Goal: Information Seeking & Learning: Check status

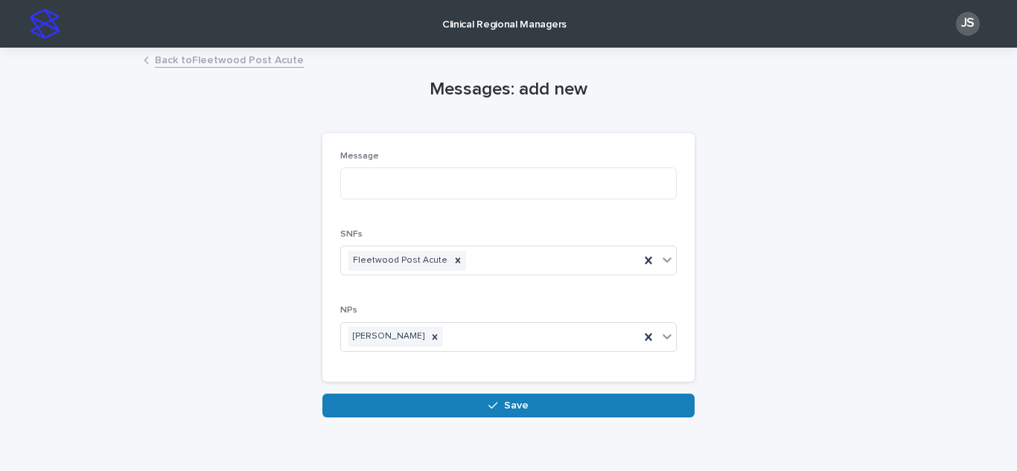
click at [505, 18] on p "Clinical Regional Managers" at bounding box center [504, 15] width 124 height 31
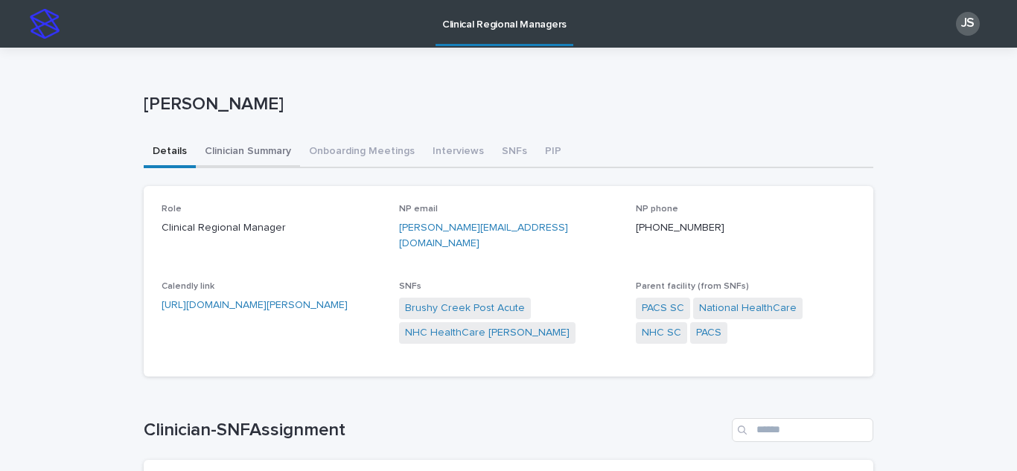
click at [216, 147] on button "Clinician Summary" at bounding box center [248, 152] width 104 height 31
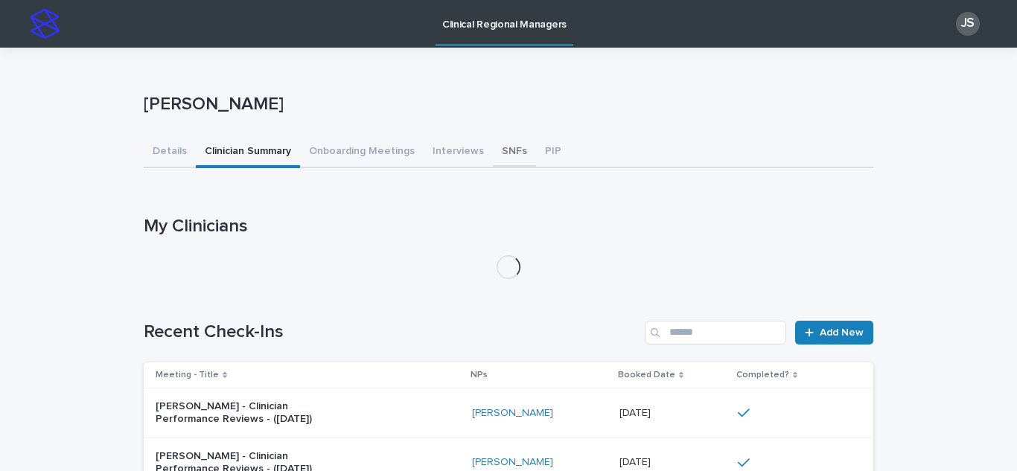
click at [493, 151] on button "SNFs" at bounding box center [514, 152] width 43 height 31
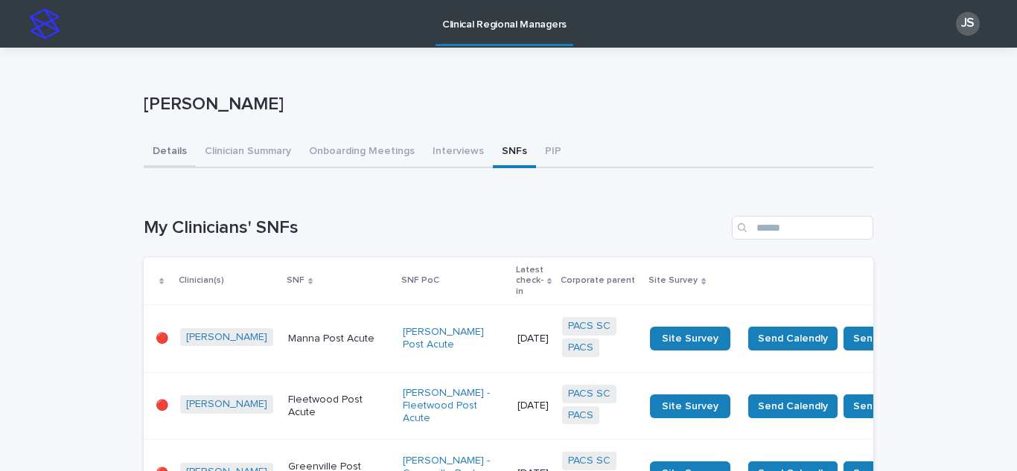
click at [162, 150] on button "Details" at bounding box center [170, 152] width 52 height 31
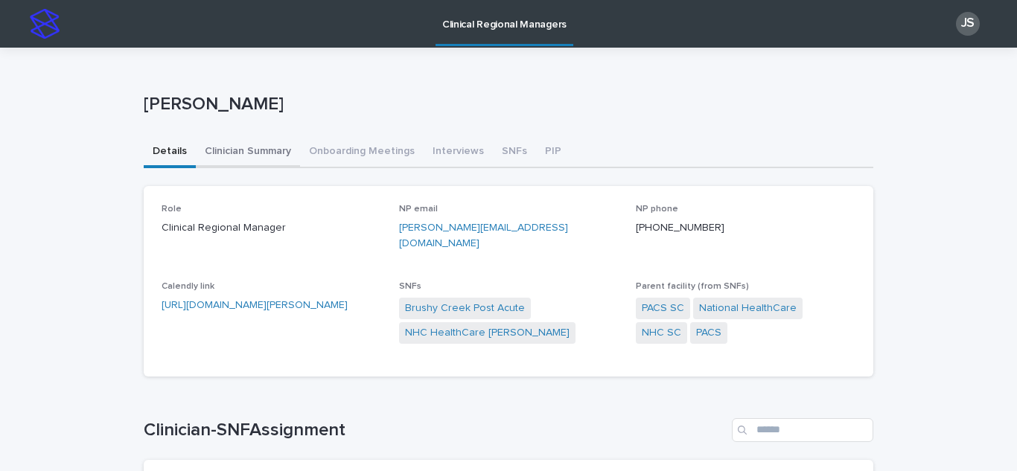
click at [240, 144] on button "Clinician Summary" at bounding box center [248, 152] width 104 height 31
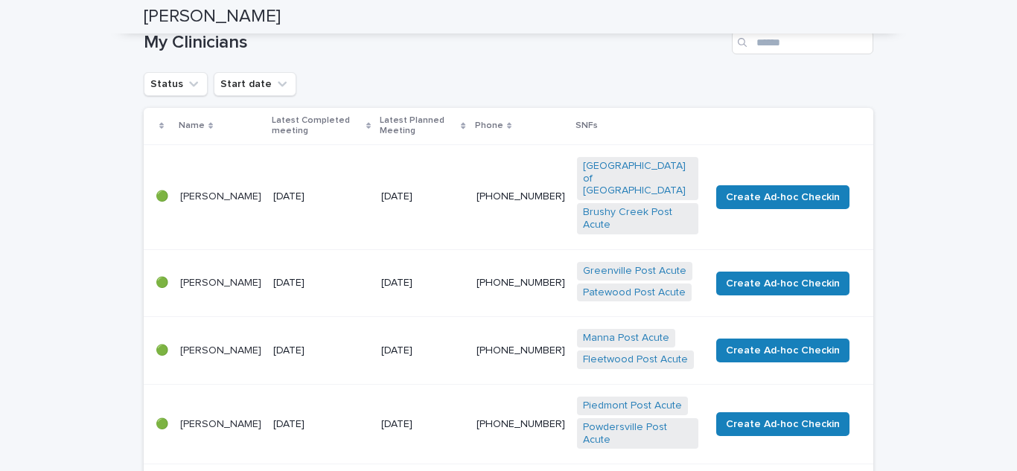
scroll to position [149, 0]
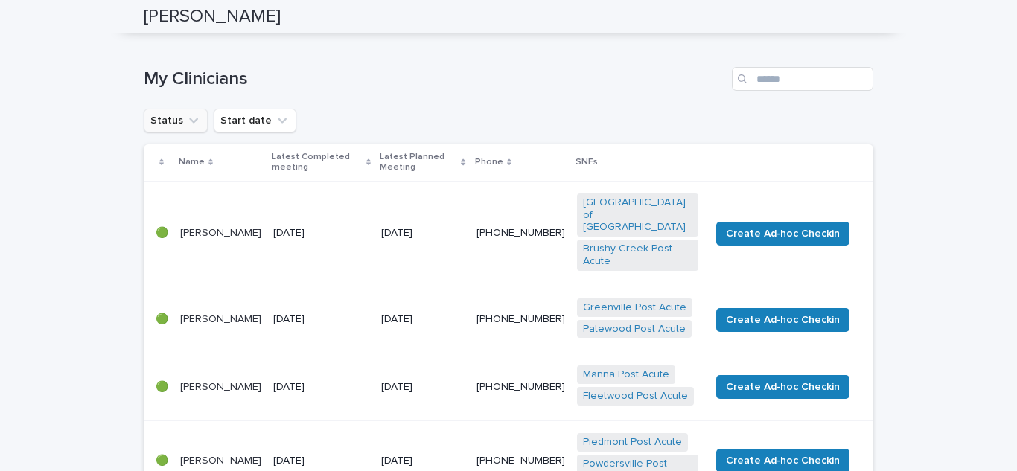
click at [186, 125] on icon "Status" at bounding box center [193, 120] width 15 height 15
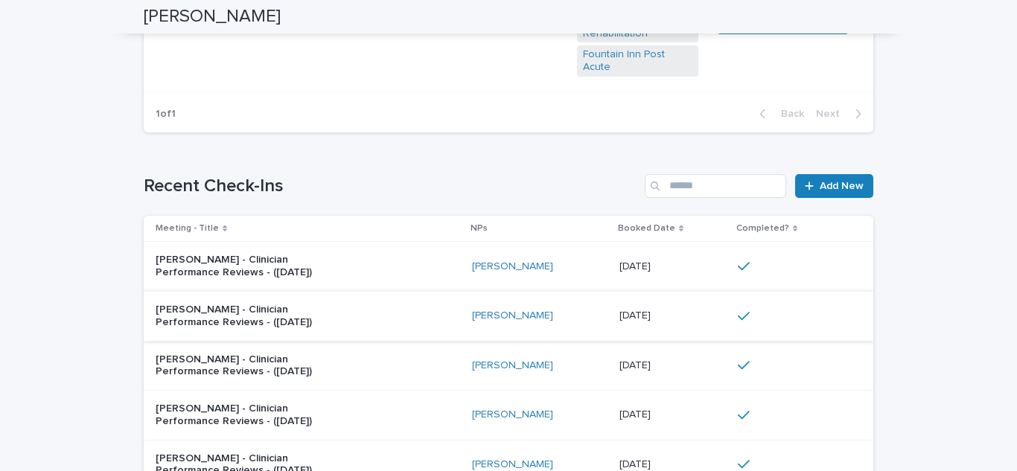
scroll to position [670, 0]
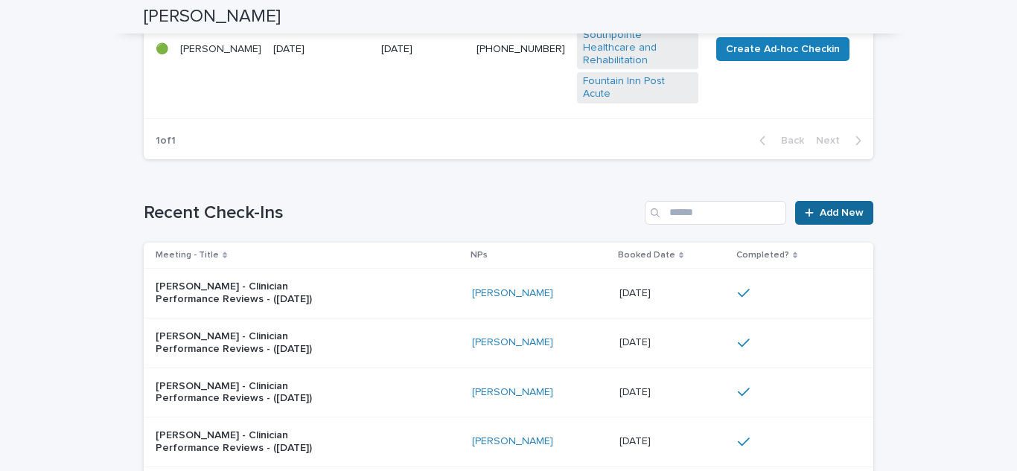
click at [853, 208] on span "Add New" at bounding box center [842, 213] width 44 height 10
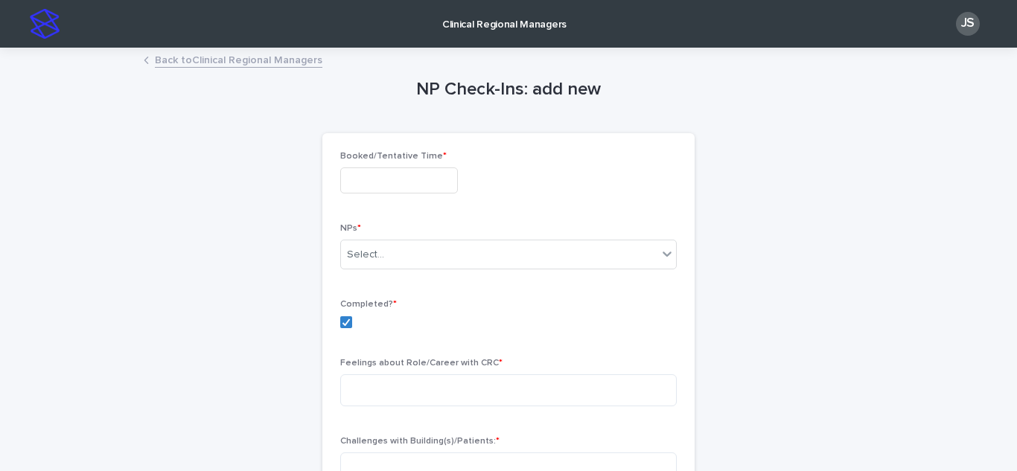
click at [366, 192] on input "text" at bounding box center [399, 181] width 118 height 26
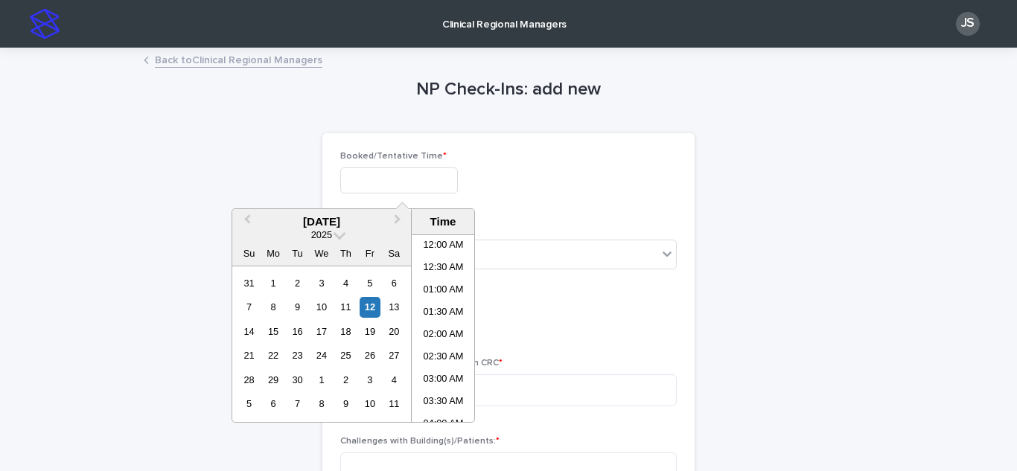
scroll to position [834, 0]
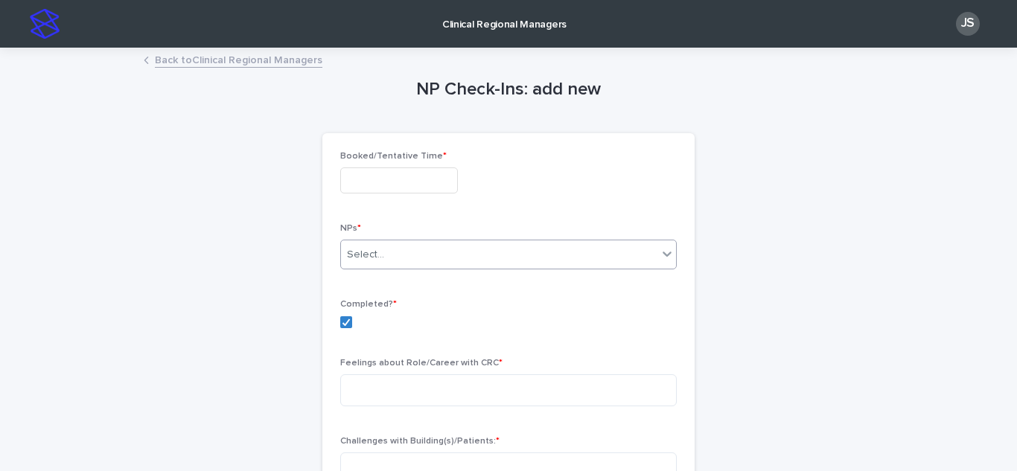
click at [376, 244] on div "Select..." at bounding box center [499, 255] width 317 height 25
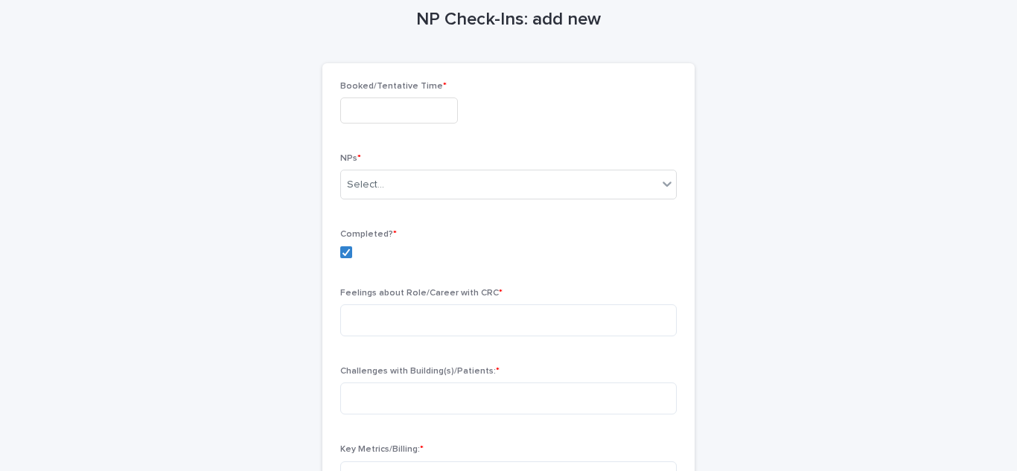
scroll to position [0, 0]
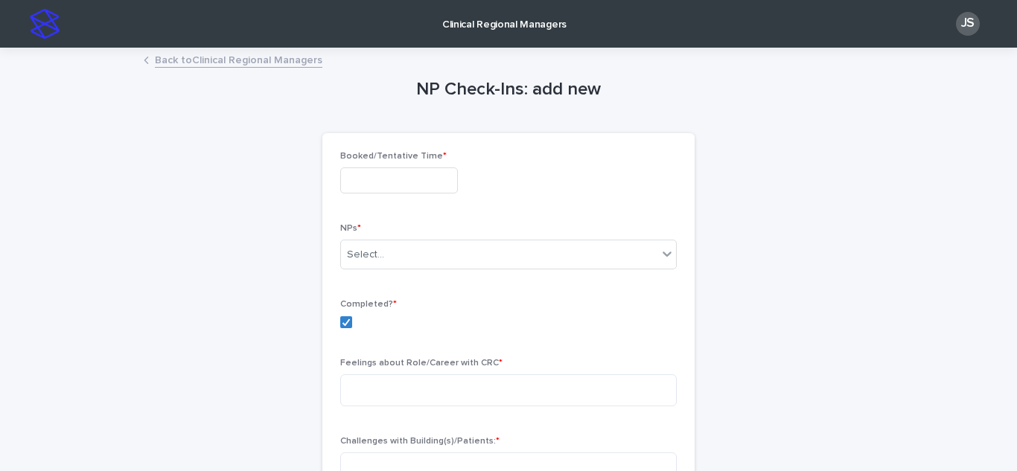
click at [170, 62] on link "Back to Clinical Regional Managers" at bounding box center [239, 59] width 168 height 17
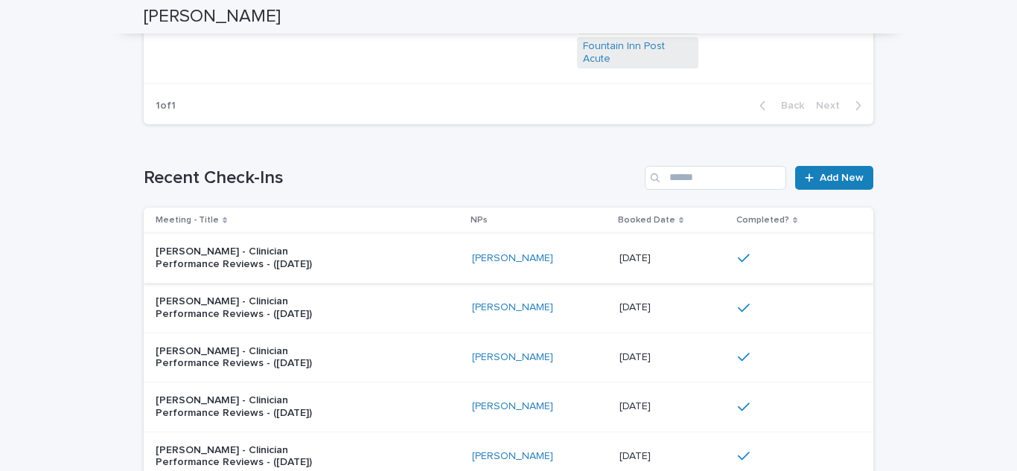
scroll to position [670, 0]
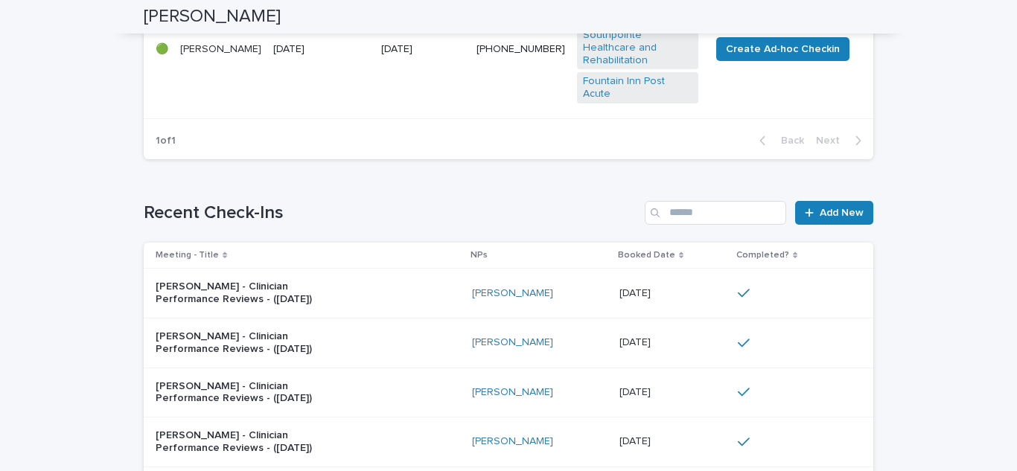
click at [352, 275] on div "[PERSON_NAME] - Clinician Performance Reviews - ([DATE])" at bounding box center [308, 293] width 305 height 37
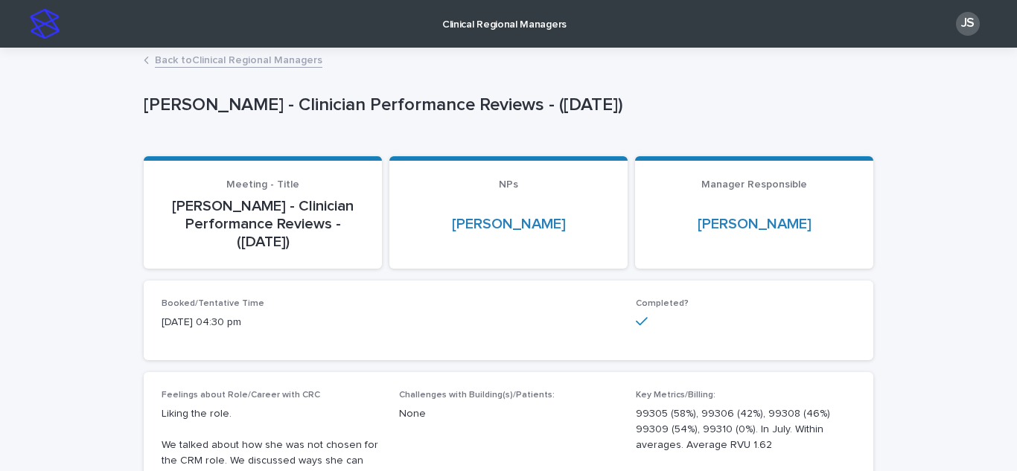
click at [182, 60] on link "Back to Clinical Regional Managers" at bounding box center [239, 59] width 168 height 17
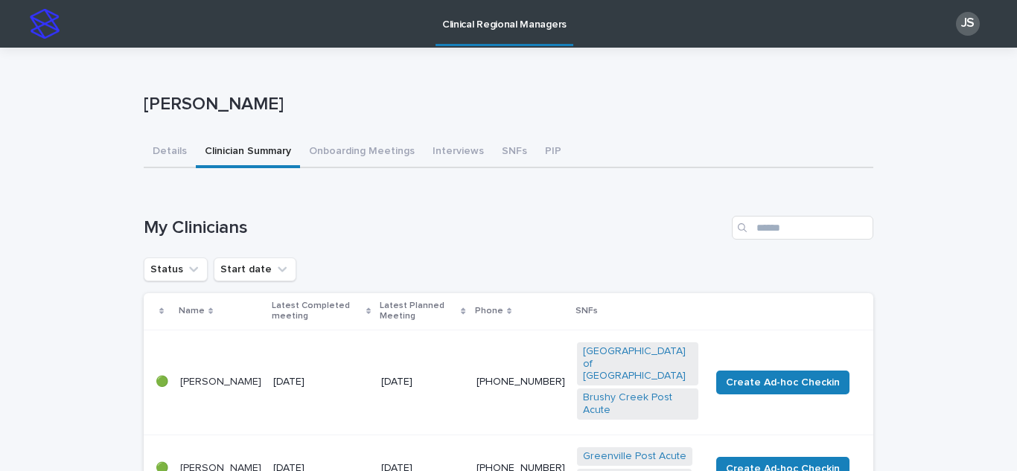
scroll to position [149, 0]
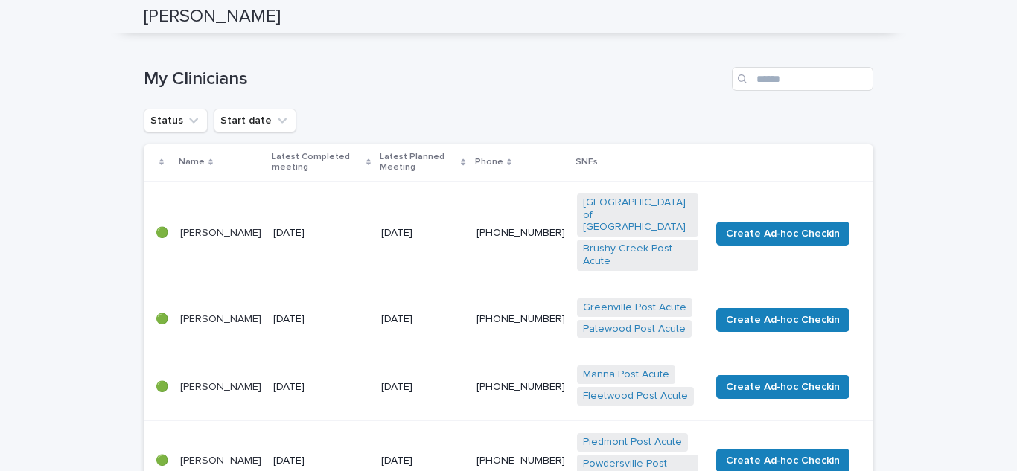
click at [303, 308] on div "[DATE]" at bounding box center [321, 320] width 96 height 25
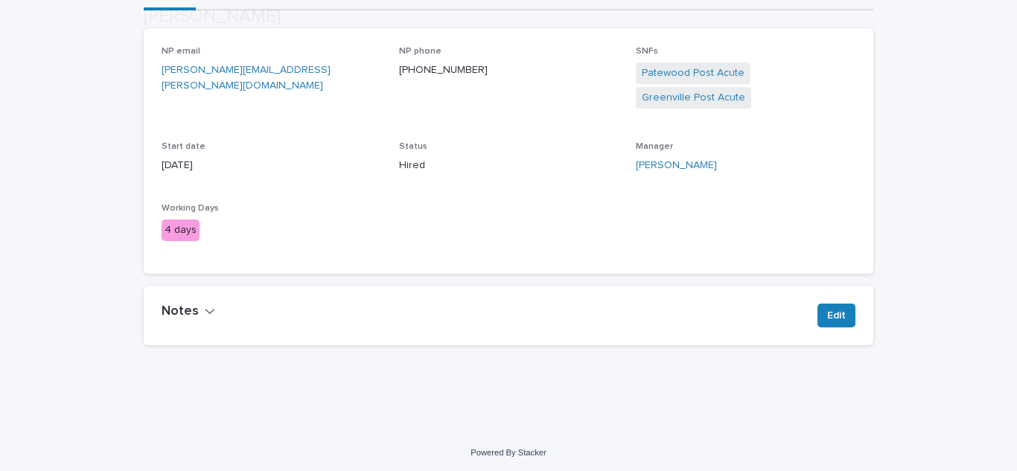
scroll to position [162, 0]
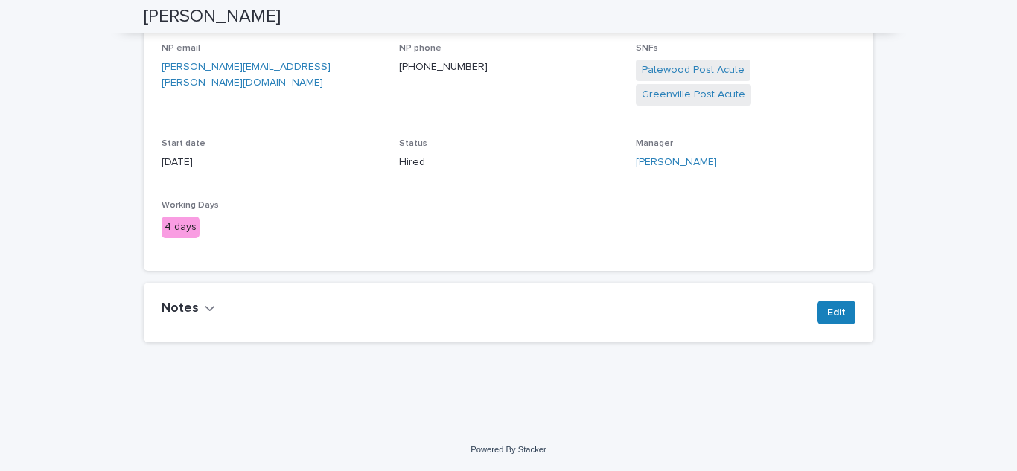
click at [255, 299] on div "Notes Edit" at bounding box center [509, 313] width 730 height 60
click at [197, 305] on button "Notes" at bounding box center [189, 309] width 54 height 16
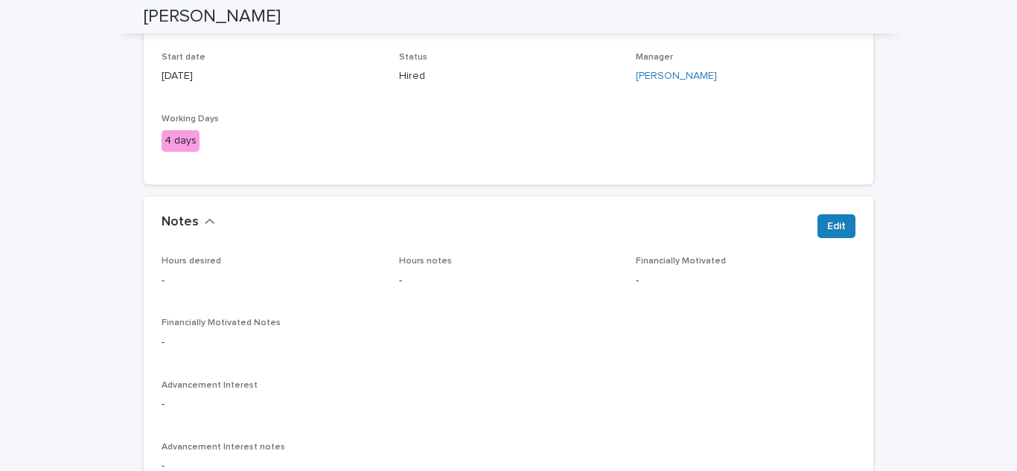
scroll to position [0, 0]
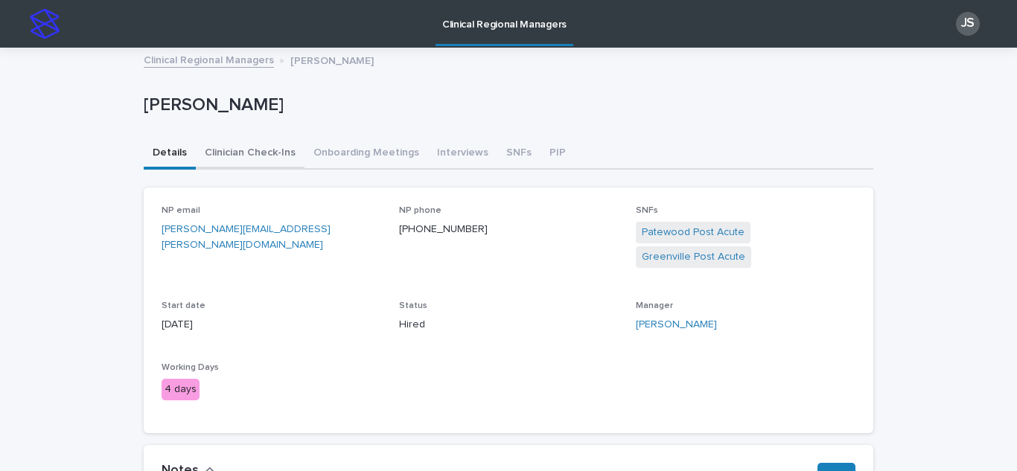
drag, startPoint x: 242, startPoint y: 152, endPoint x: 258, endPoint y: 159, distance: 17.0
click at [242, 152] on button "Clinician Check-Ins" at bounding box center [250, 154] width 109 height 31
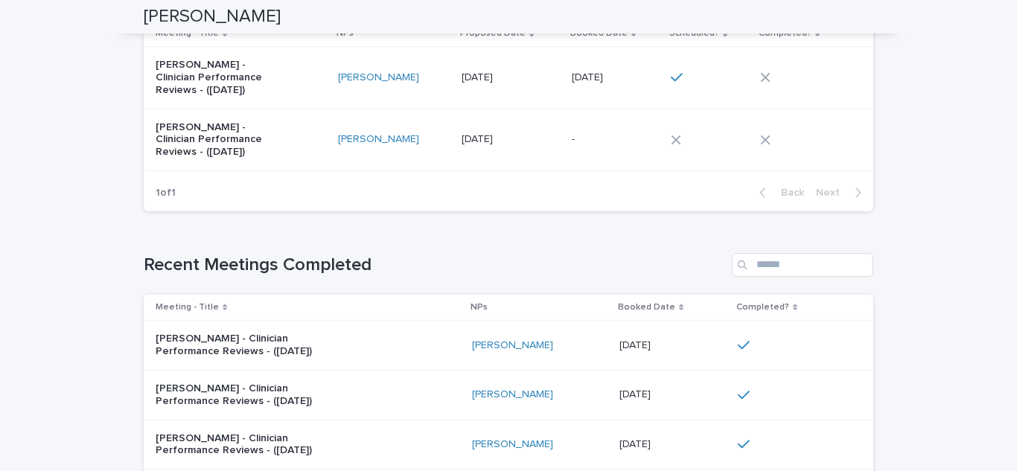
scroll to position [372, 0]
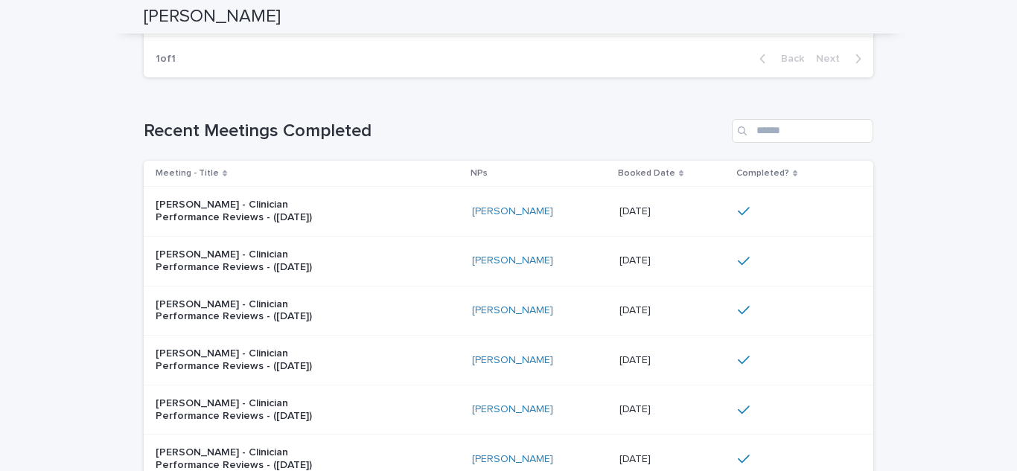
click at [243, 209] on p "[PERSON_NAME] - Clinician Performance Reviews - ([DATE])" at bounding box center [249, 211] width 186 height 25
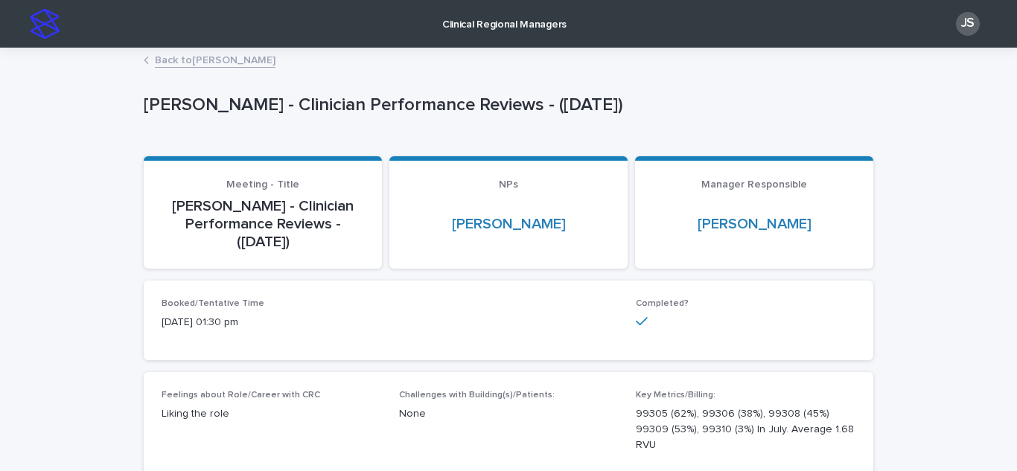
click at [182, 60] on link "Back to [PERSON_NAME]" at bounding box center [215, 59] width 121 height 17
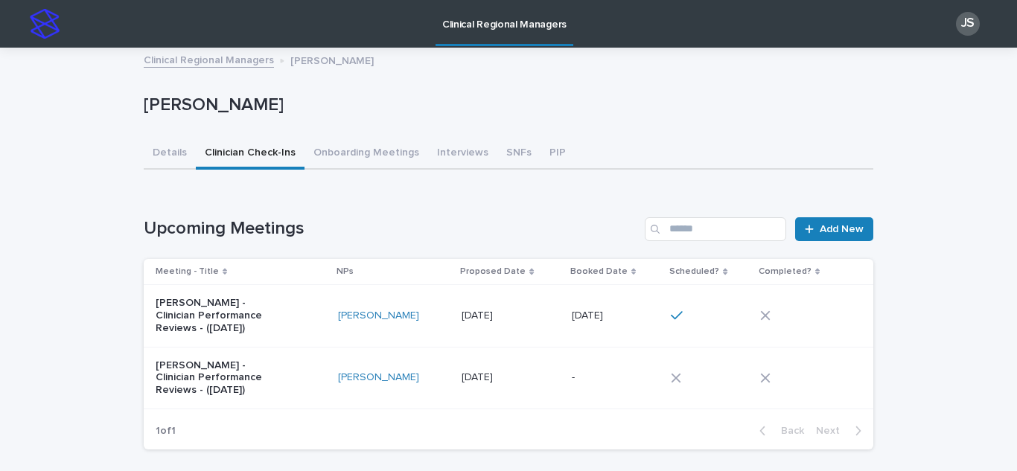
click at [234, 60] on link "Clinical Regional Managers" at bounding box center [209, 59] width 130 height 17
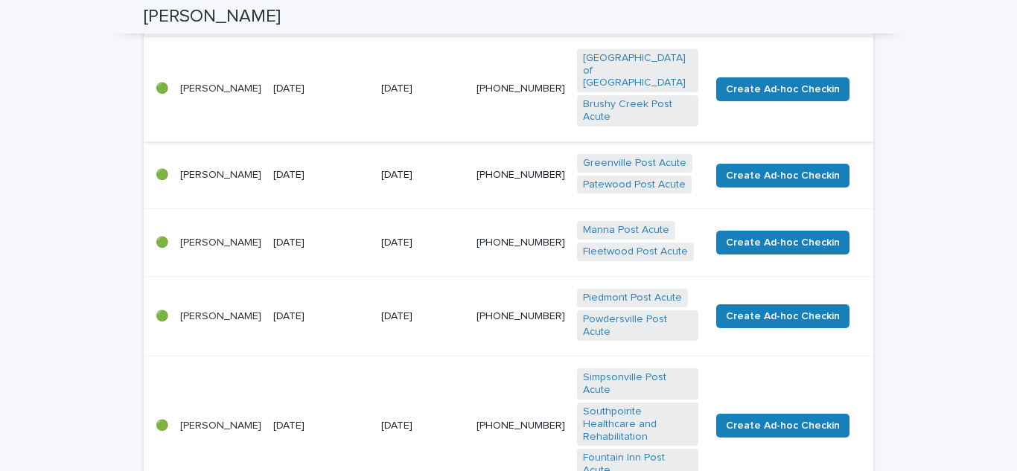
scroll to position [298, 0]
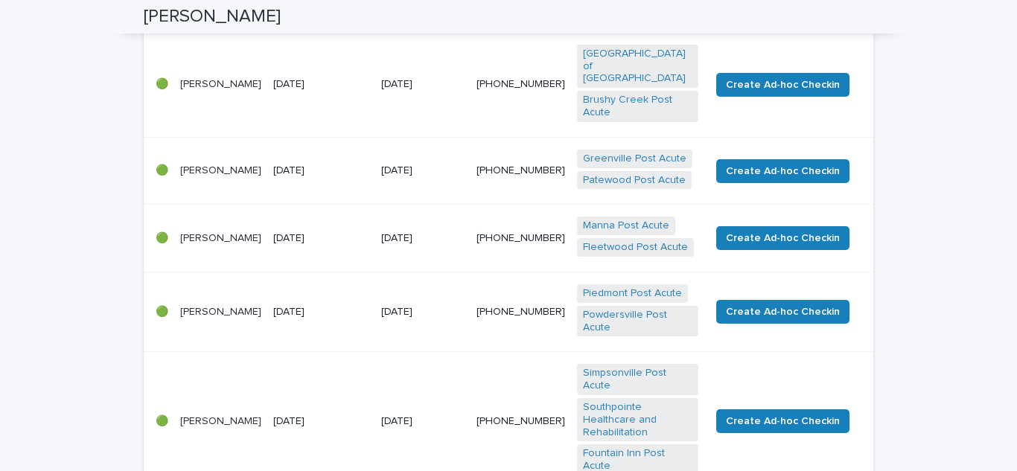
click at [255, 290] on td "[PERSON_NAME]" at bounding box center [220, 312] width 93 height 80
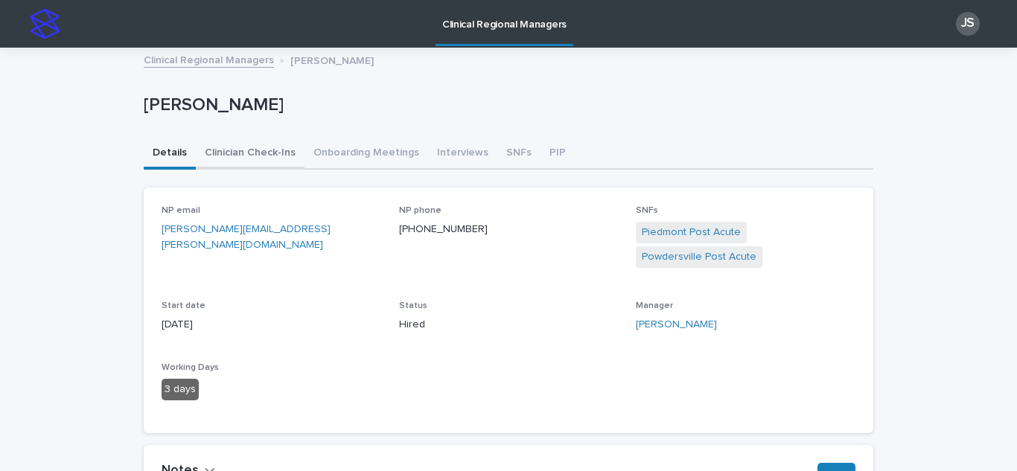
click at [243, 160] on button "Clinician Check-Ins" at bounding box center [250, 154] width 109 height 31
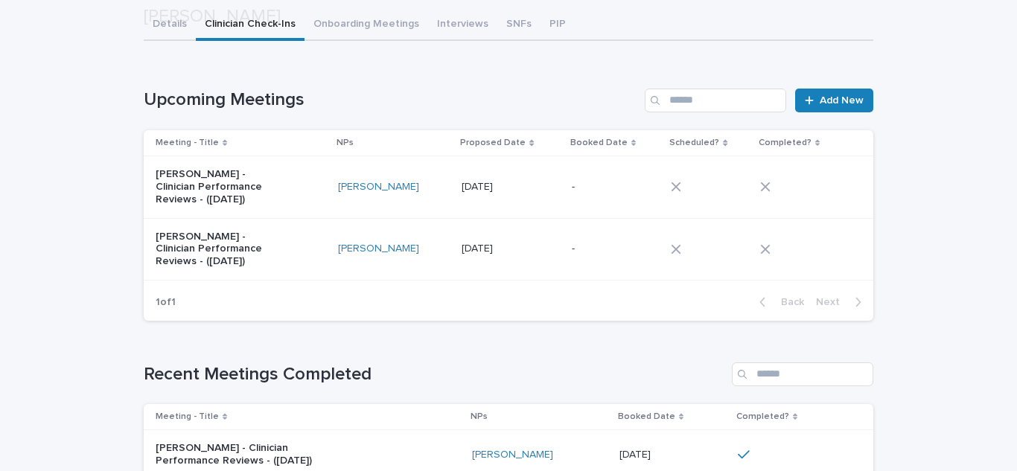
scroll to position [298, 0]
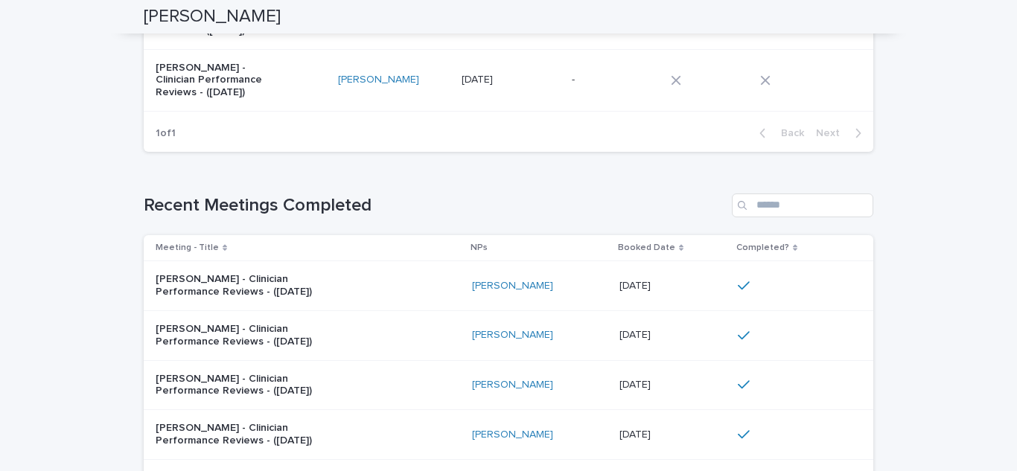
click at [225, 285] on p "[PERSON_NAME] - Clinician Performance Reviews - ([DATE])" at bounding box center [249, 285] width 186 height 25
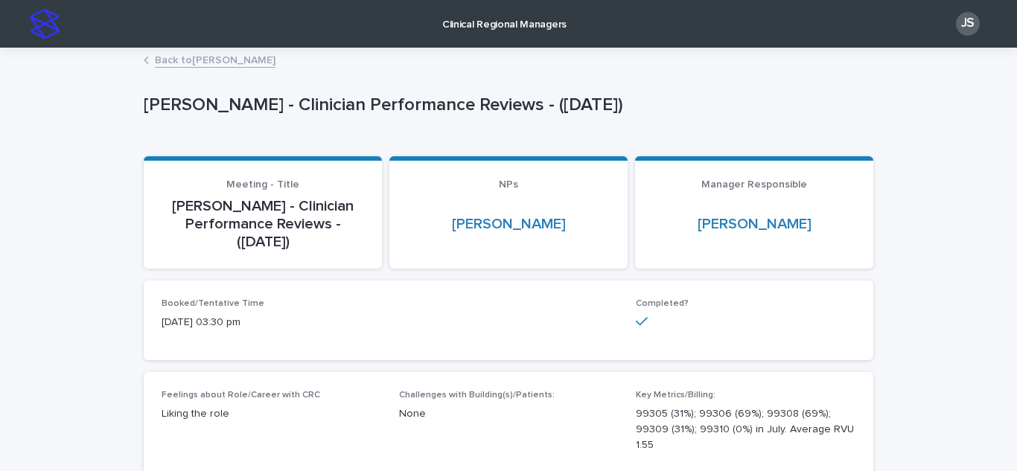
click at [210, 60] on link "Back to [PERSON_NAME]" at bounding box center [215, 59] width 121 height 17
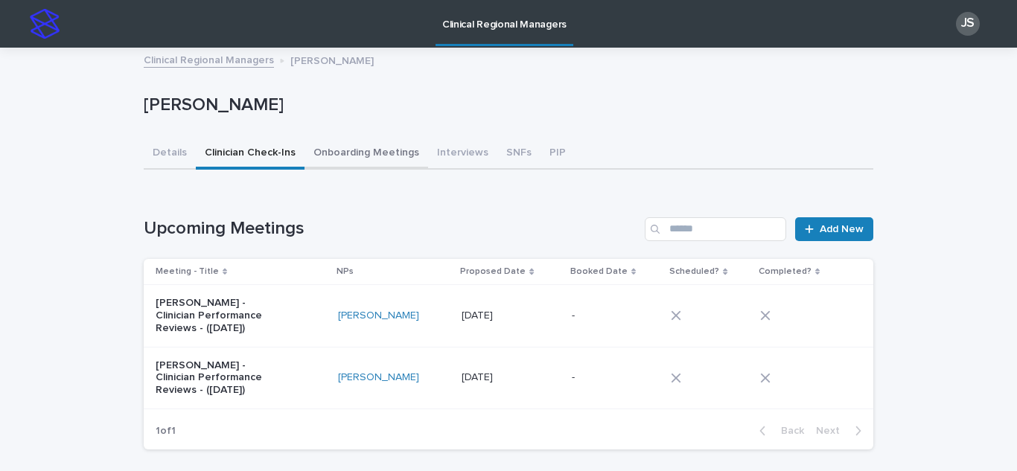
click at [338, 155] on button "Onboarding Meetings" at bounding box center [367, 154] width 124 height 31
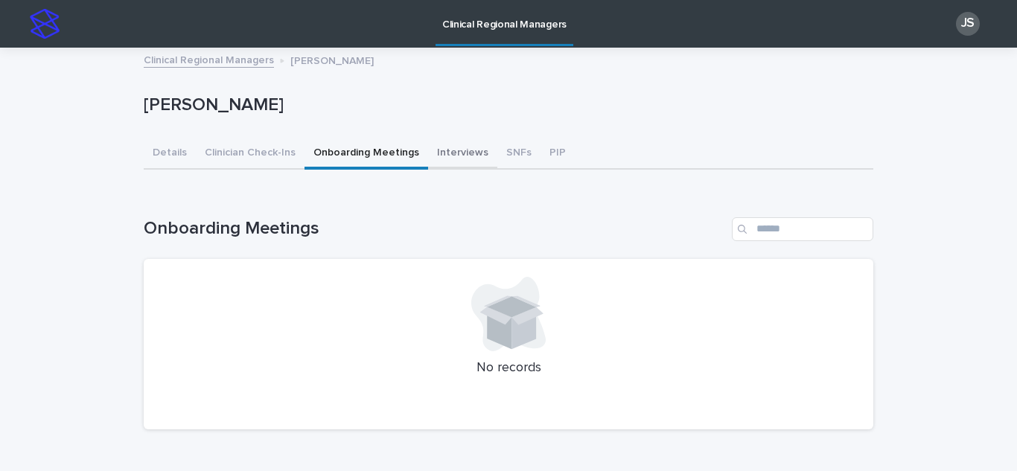
click at [454, 161] on button "Interviews" at bounding box center [462, 154] width 69 height 31
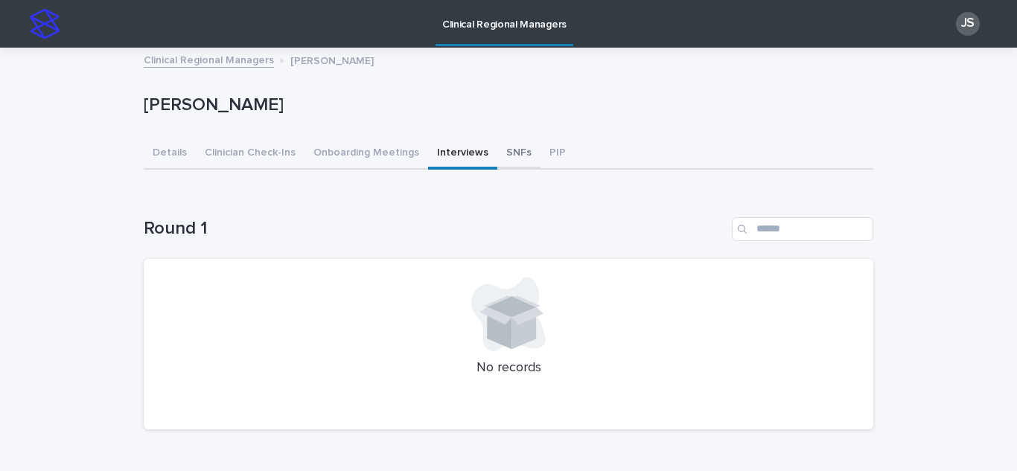
click at [503, 144] on button "SNFs" at bounding box center [518, 154] width 43 height 31
click at [541, 149] on button "PIP" at bounding box center [558, 154] width 34 height 31
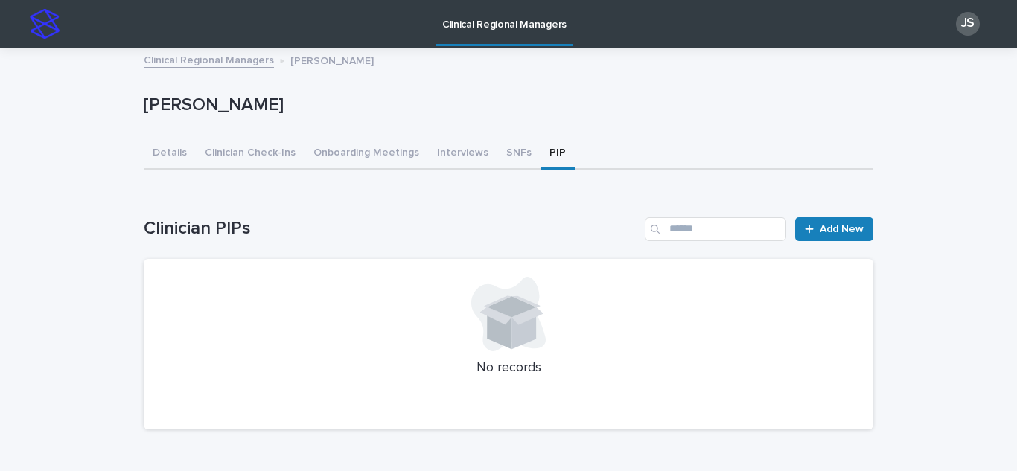
click at [202, 71] on div "[PERSON_NAME] [PERSON_NAME] Sorry, there was an error saving your record. Pleas…" at bounding box center [509, 245] width 730 height 393
click at [203, 57] on link "Clinical Regional Managers" at bounding box center [209, 59] width 130 height 17
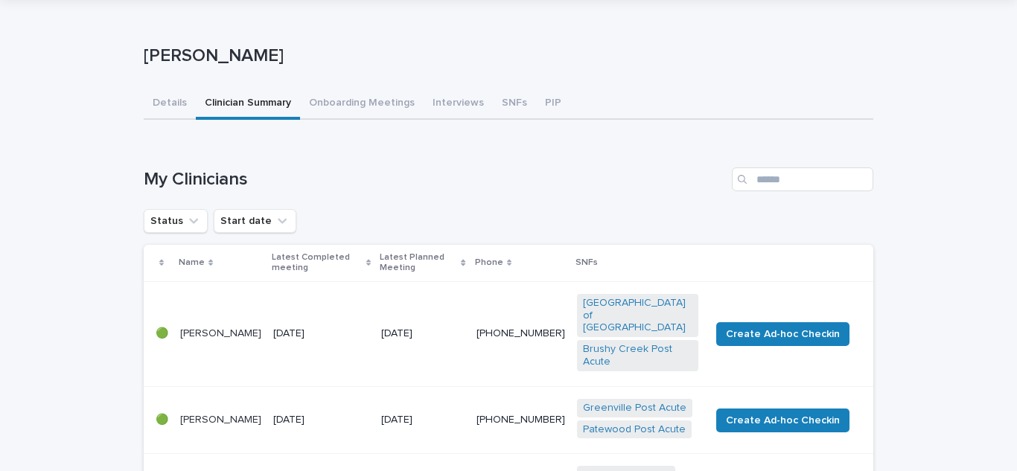
scroll to position [74, 0]
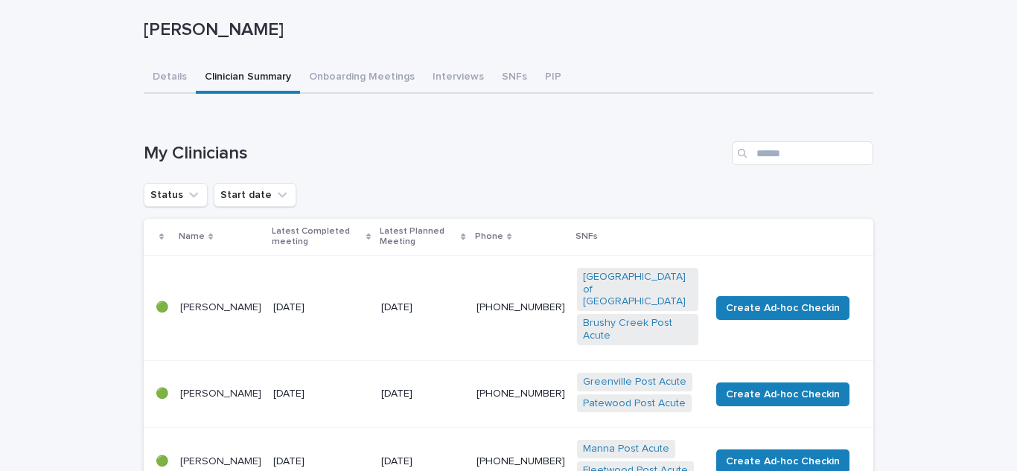
click at [206, 302] on p "[PERSON_NAME]" at bounding box center [220, 308] width 81 height 13
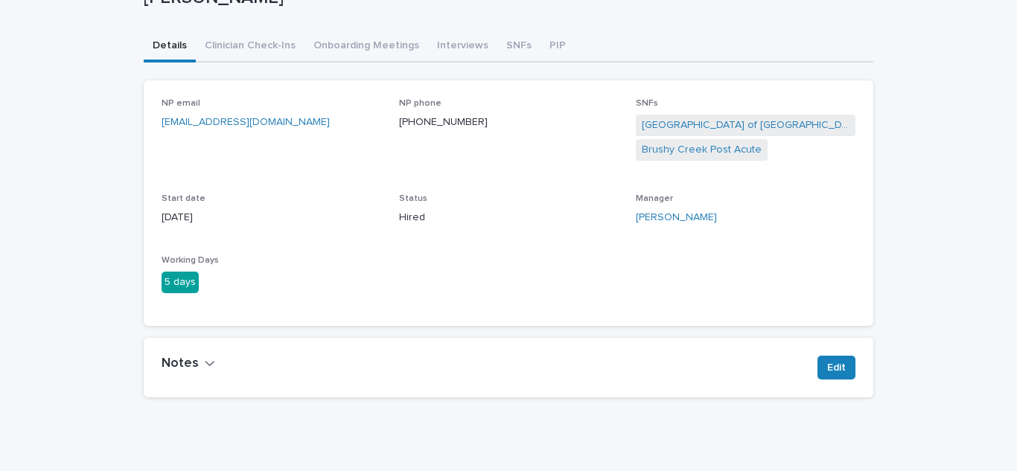
scroll to position [162, 0]
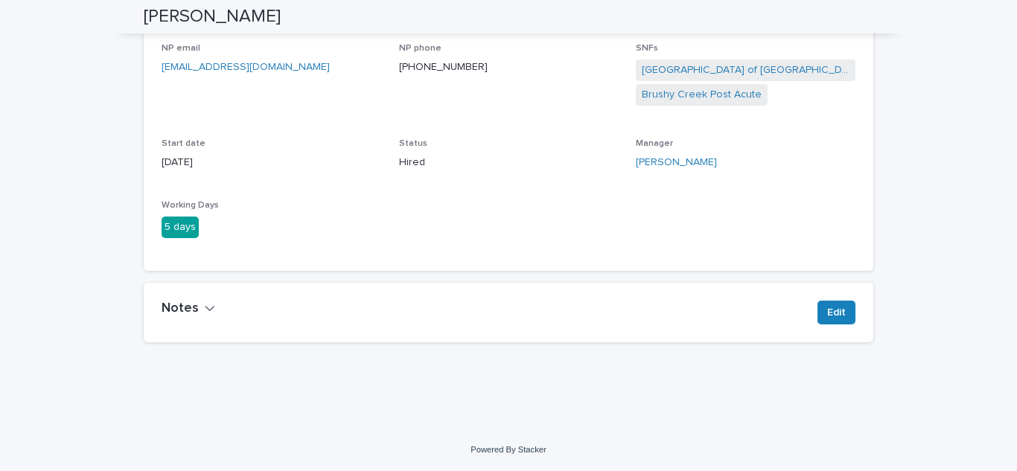
click at [168, 305] on h2 "Notes" at bounding box center [180, 309] width 37 height 16
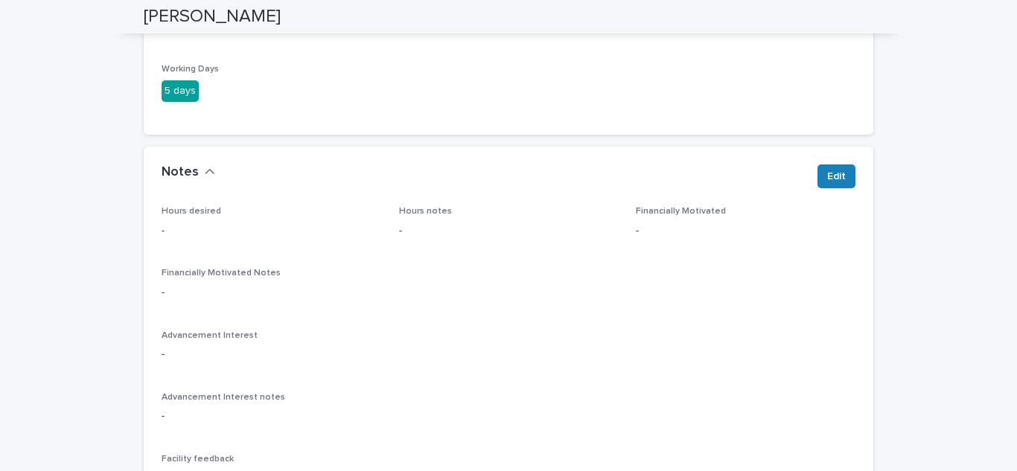
scroll to position [52, 0]
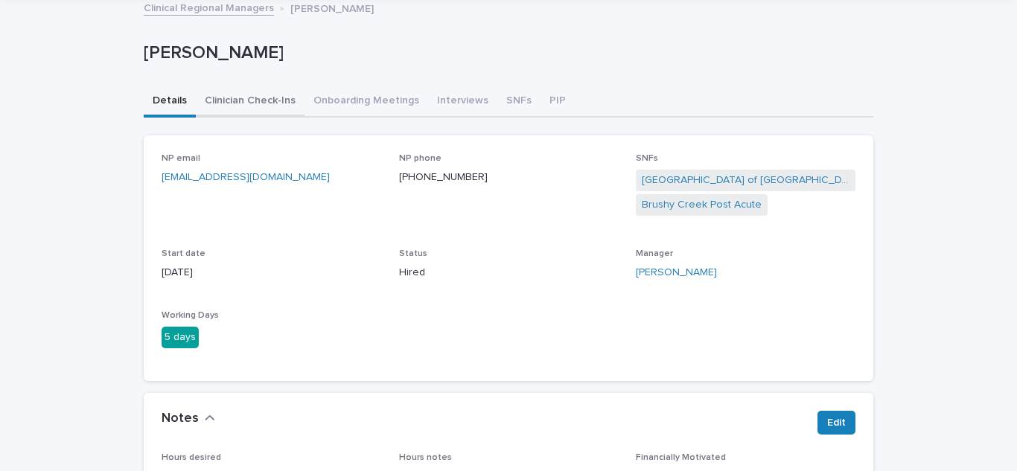
click at [229, 101] on button "Clinician Check-Ins" at bounding box center [250, 101] width 109 height 31
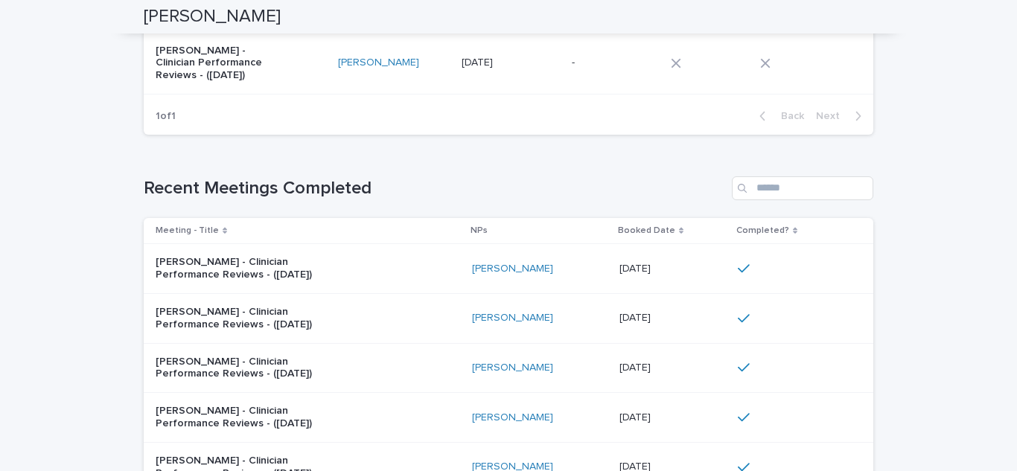
scroll to position [350, 0]
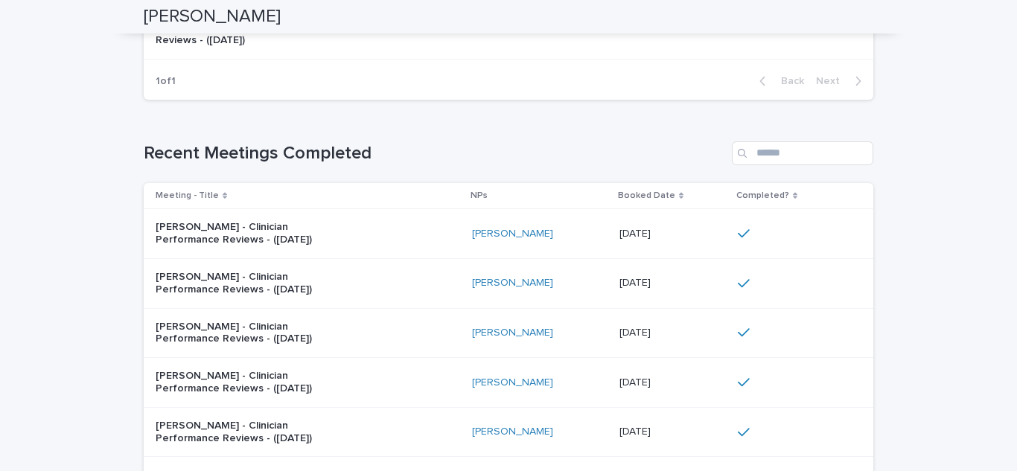
click at [195, 235] on p "[PERSON_NAME] - Clinician Performance Reviews - ([DATE])" at bounding box center [249, 233] width 186 height 25
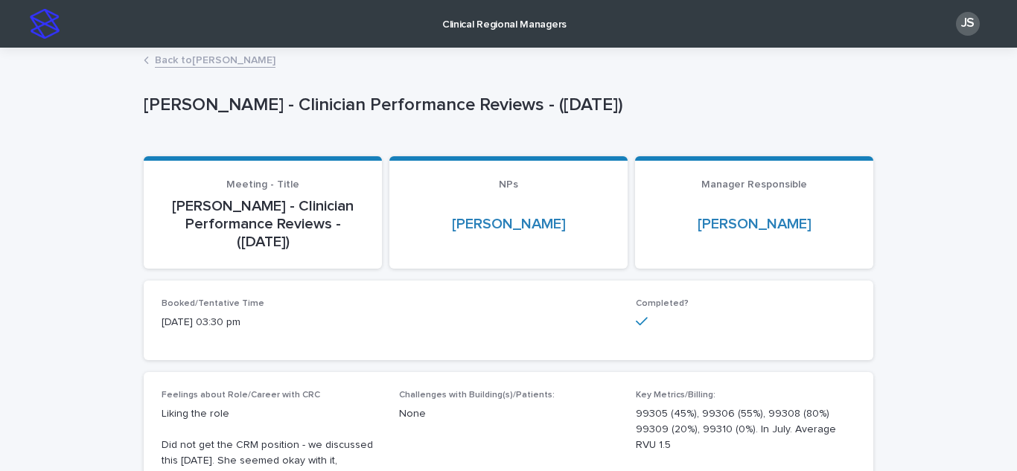
click at [201, 60] on link "Back to [PERSON_NAME]" at bounding box center [215, 59] width 121 height 17
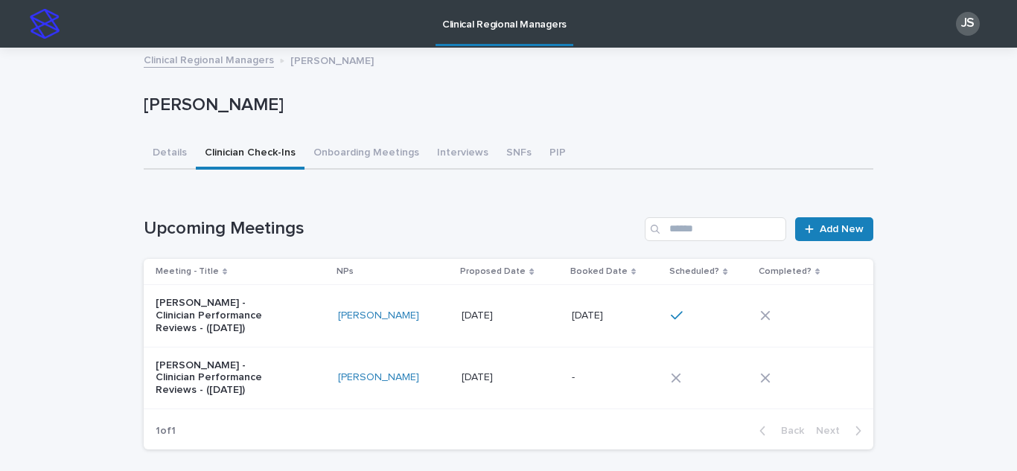
click at [165, 58] on link "Clinical Regional Managers" at bounding box center [209, 59] width 130 height 17
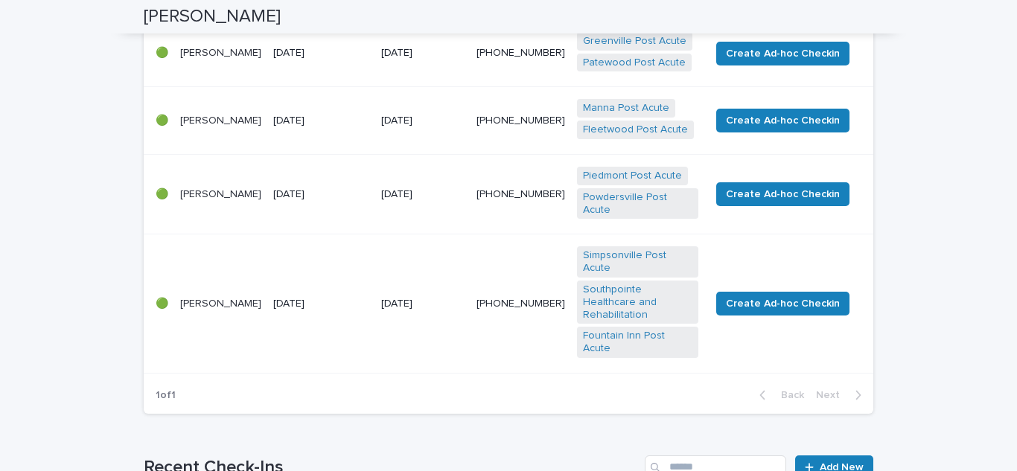
scroll to position [447, 0]
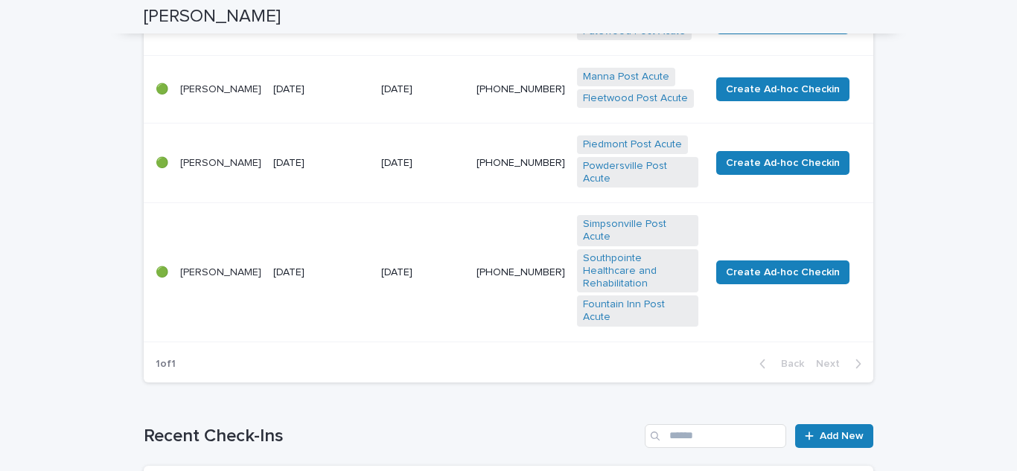
click at [201, 267] on p "[PERSON_NAME]" at bounding box center [220, 273] width 81 height 13
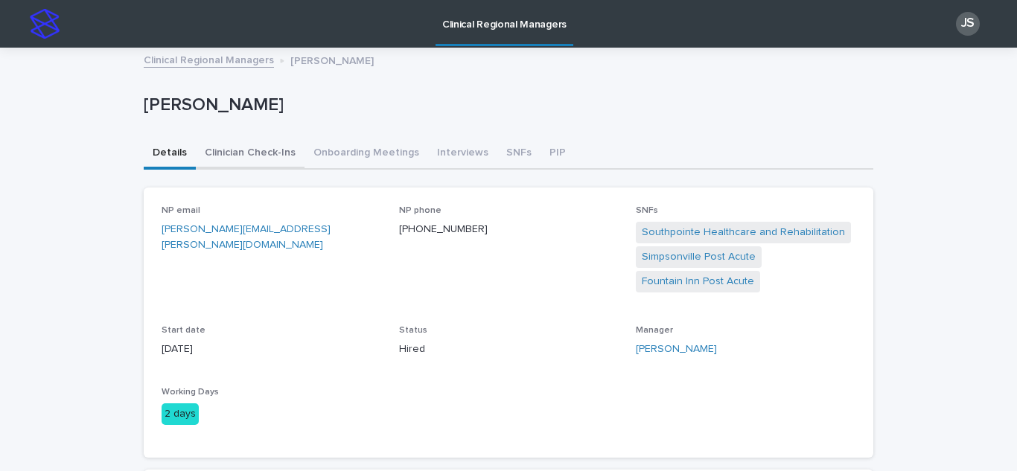
click at [231, 152] on button "Clinician Check-Ins" at bounding box center [250, 154] width 109 height 31
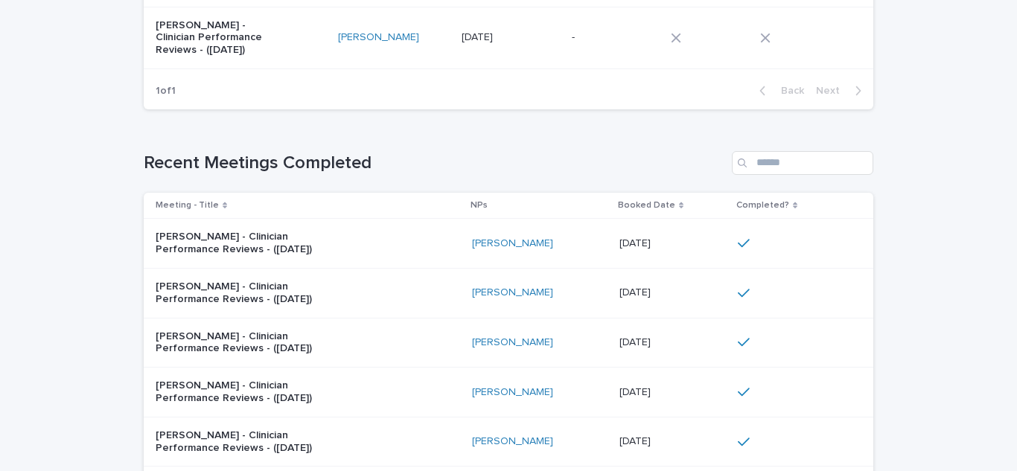
scroll to position [372, 0]
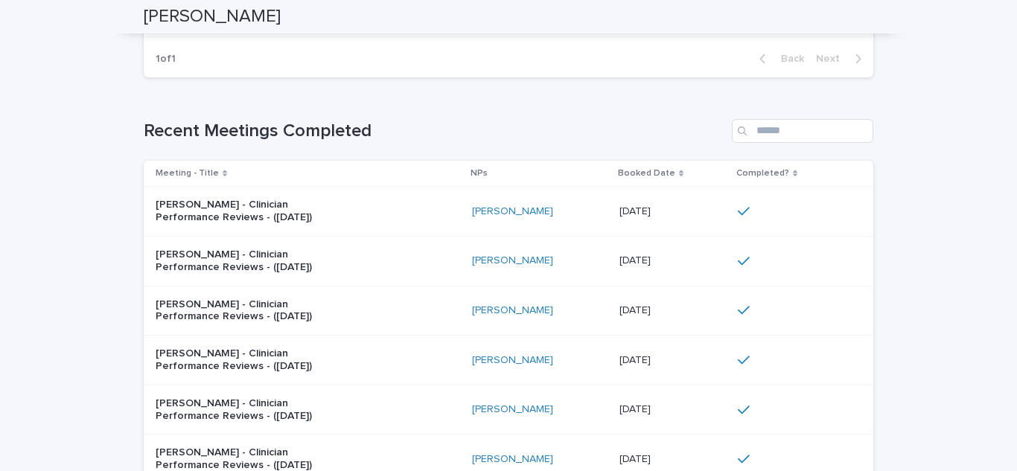
click at [251, 212] on p "[PERSON_NAME] - Clinician Performance Reviews - ([DATE])" at bounding box center [249, 211] width 186 height 25
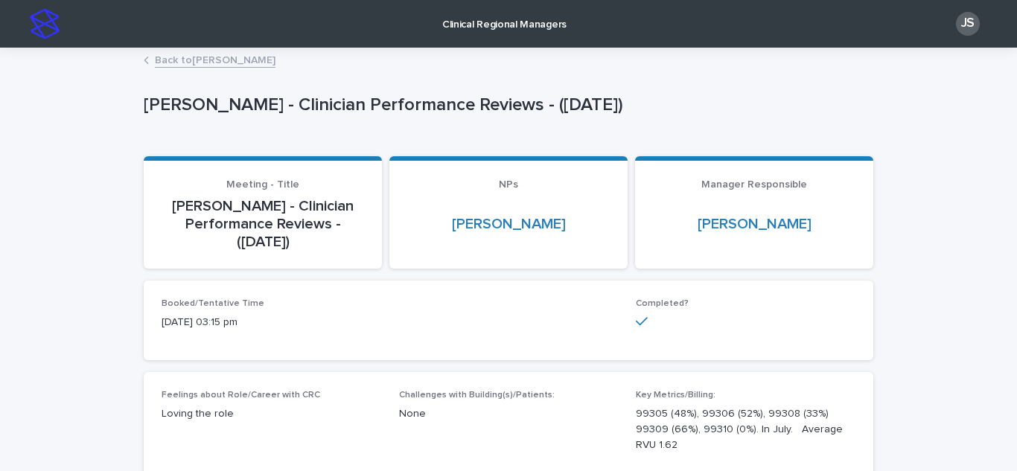
click at [163, 54] on link "Back to [PERSON_NAME]" at bounding box center [215, 59] width 121 height 17
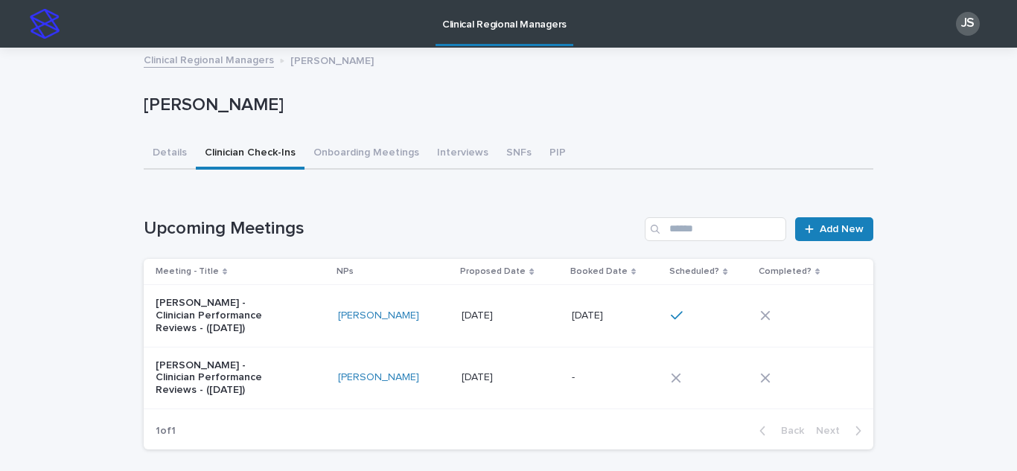
click at [224, 62] on link "Clinical Regional Managers" at bounding box center [209, 59] width 130 height 17
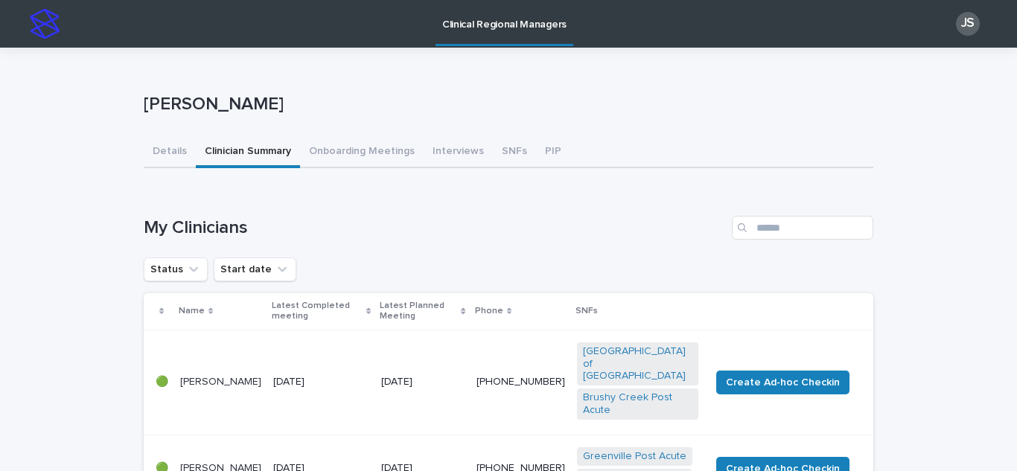
drag, startPoint x: 470, startPoint y: 22, endPoint x: 0, endPoint y: 137, distance: 483.7
click at [470, 23] on p "Clinical Regional Managers" at bounding box center [504, 15] width 124 height 31
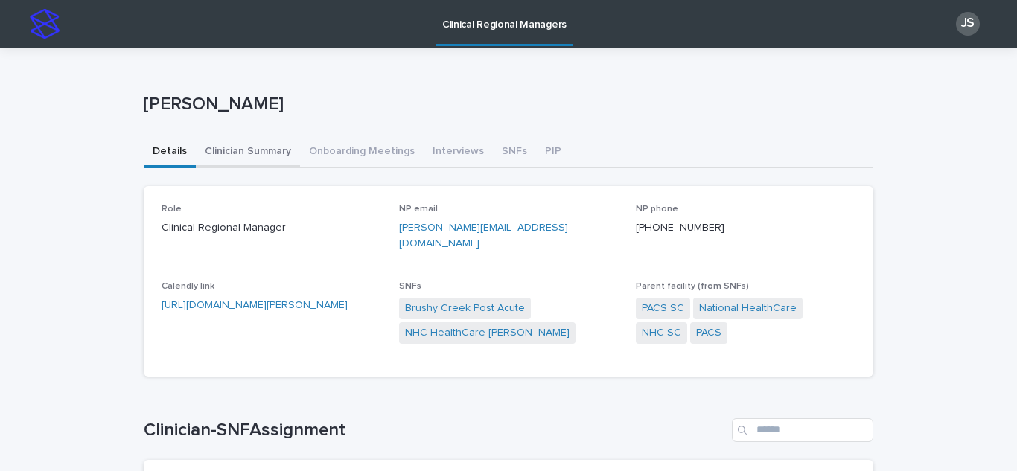
click at [221, 153] on button "Clinician Summary" at bounding box center [248, 152] width 104 height 31
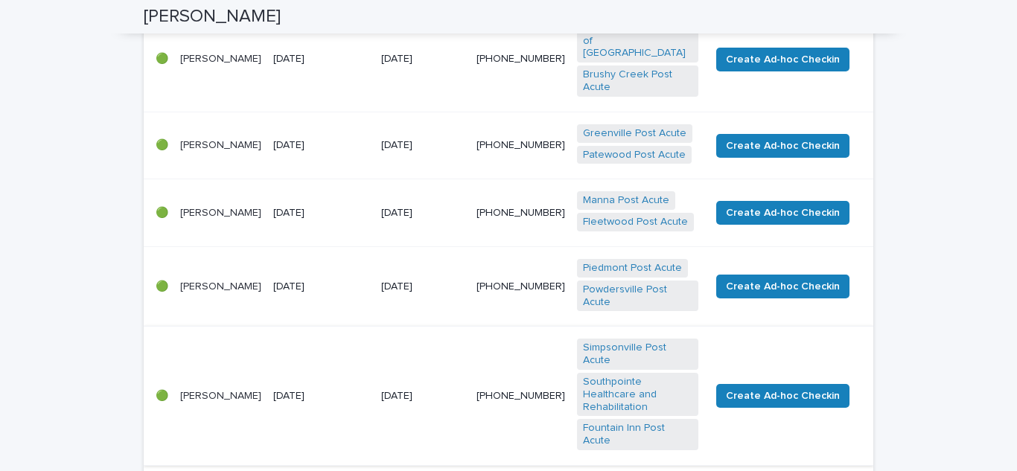
scroll to position [298, 0]
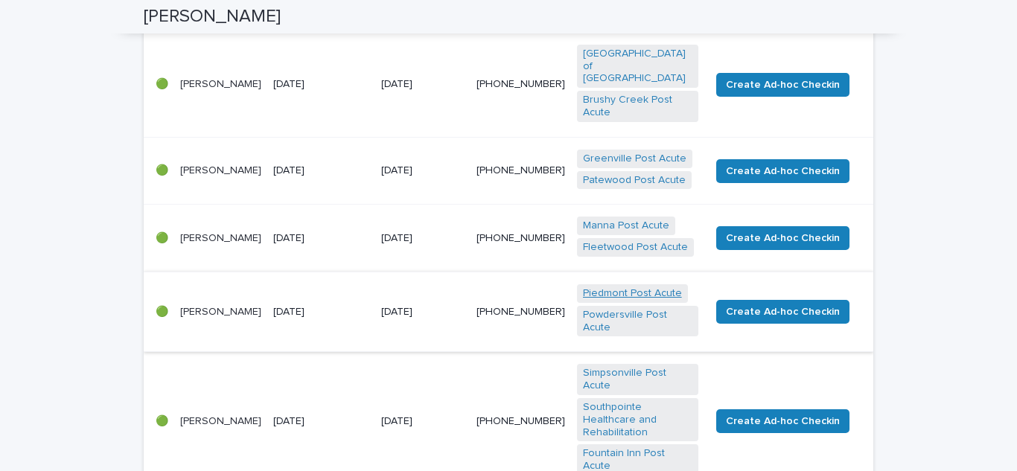
click at [632, 287] on link "Piedmont Post Acute" at bounding box center [632, 293] width 99 height 13
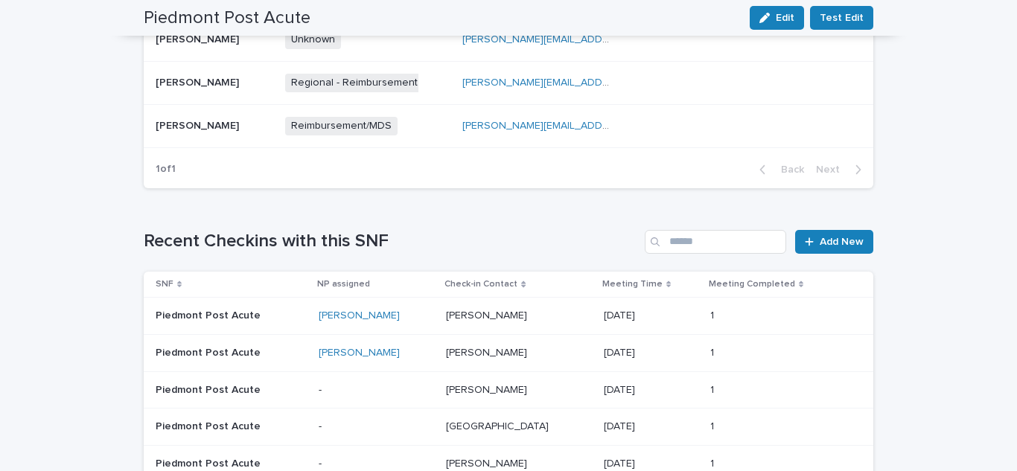
scroll to position [745, 0]
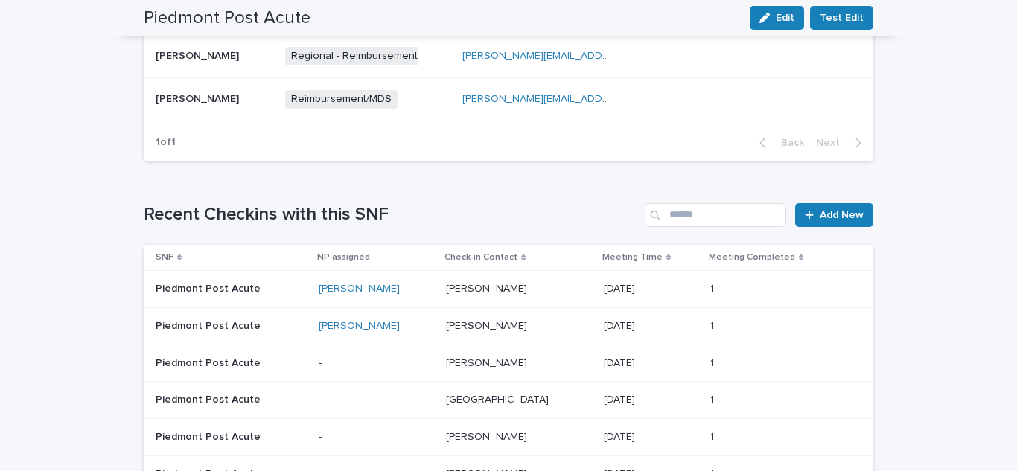
click at [164, 282] on div "Piedmont Post Acute" at bounding box center [230, 288] width 149 height 16
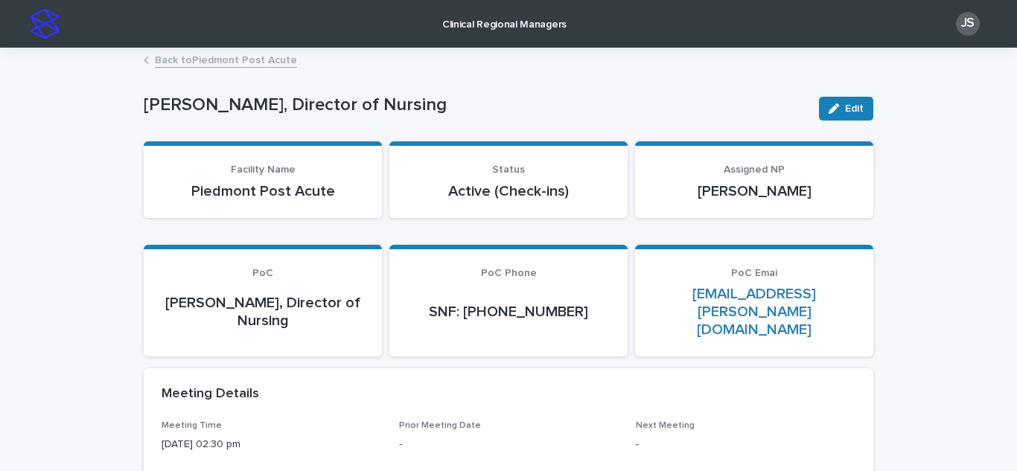
click at [183, 59] on link "Back to Piedmont Post Acute" at bounding box center [226, 59] width 142 height 17
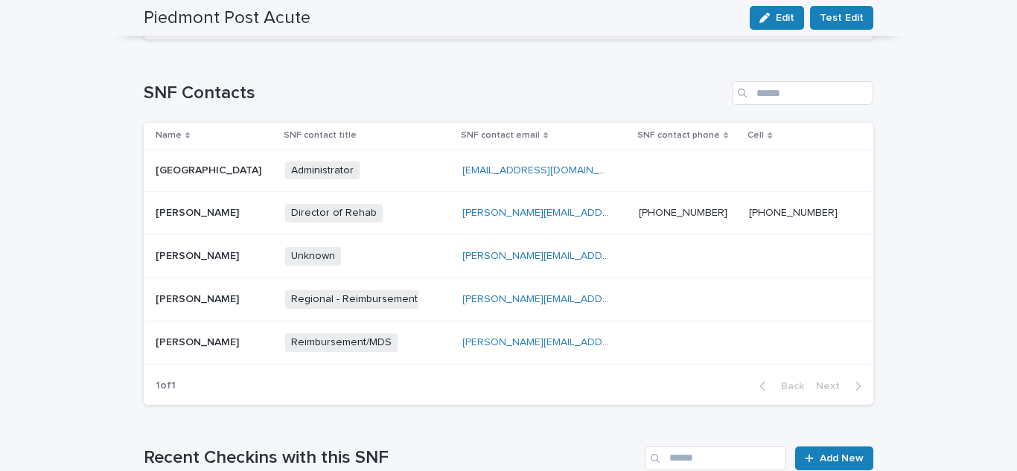
scroll to position [819, 0]
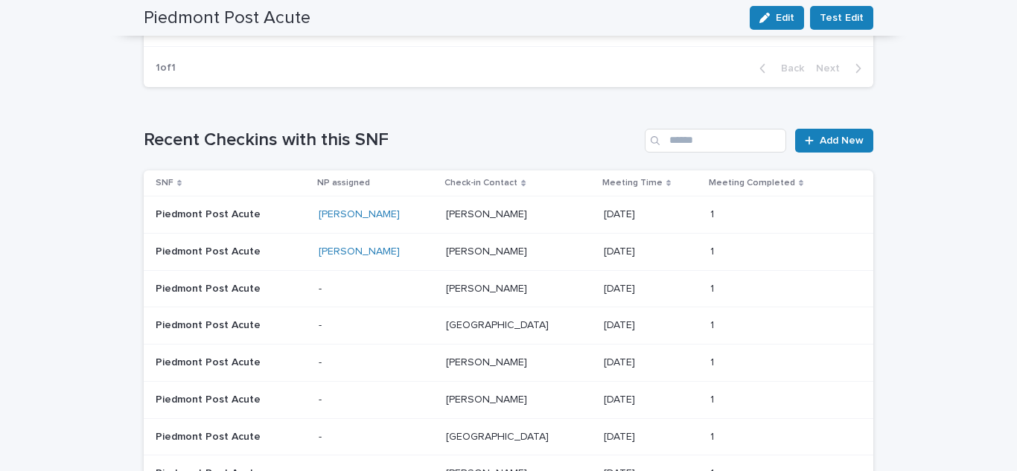
click at [183, 256] on p "Piedmont Post Acute" at bounding box center [230, 252] width 149 height 13
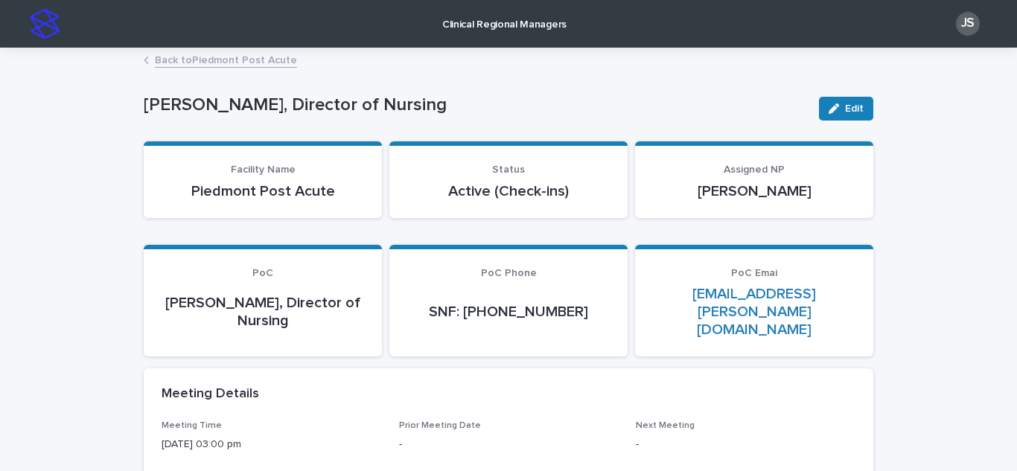
click at [182, 60] on link "Back to Piedmont Post Acute" at bounding box center [226, 59] width 142 height 17
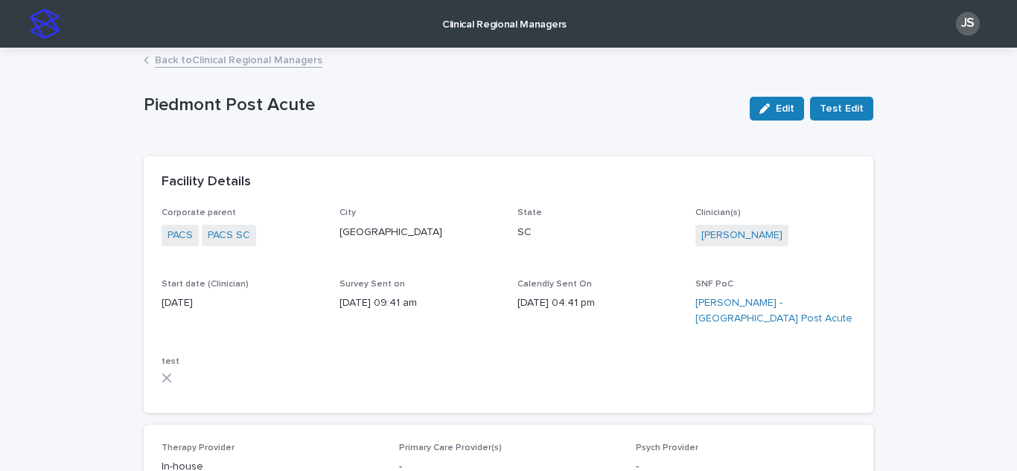
click at [235, 65] on link "Back to Clinical Regional Managers" at bounding box center [239, 59] width 168 height 17
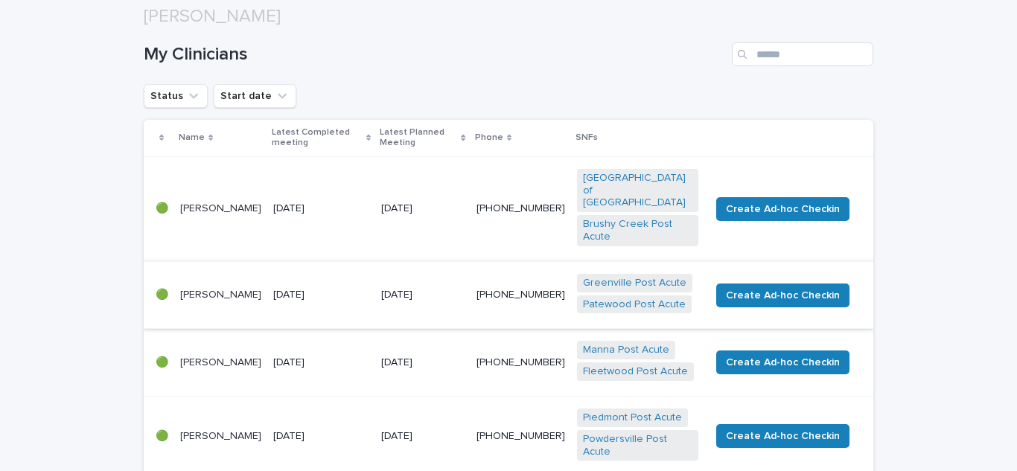
scroll to position [223, 0]
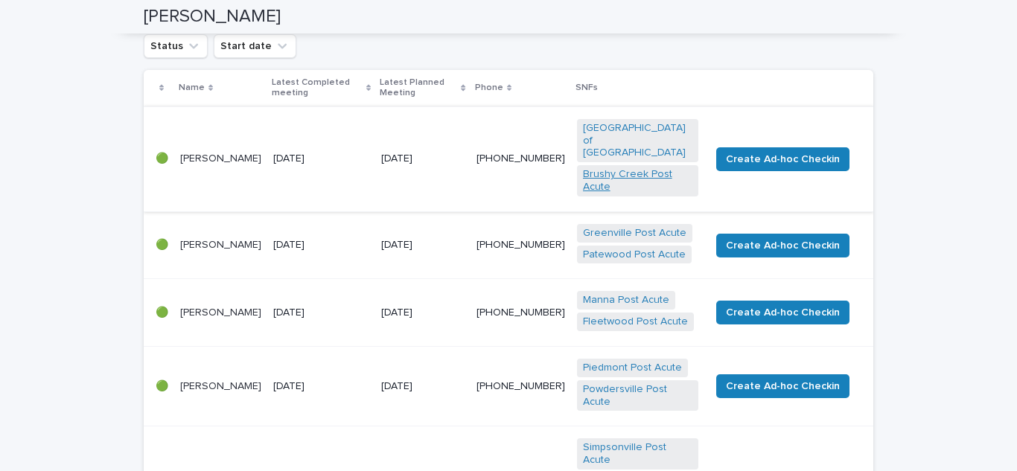
click at [610, 168] on link "Brushy Creek Post Acute" at bounding box center [637, 180] width 109 height 25
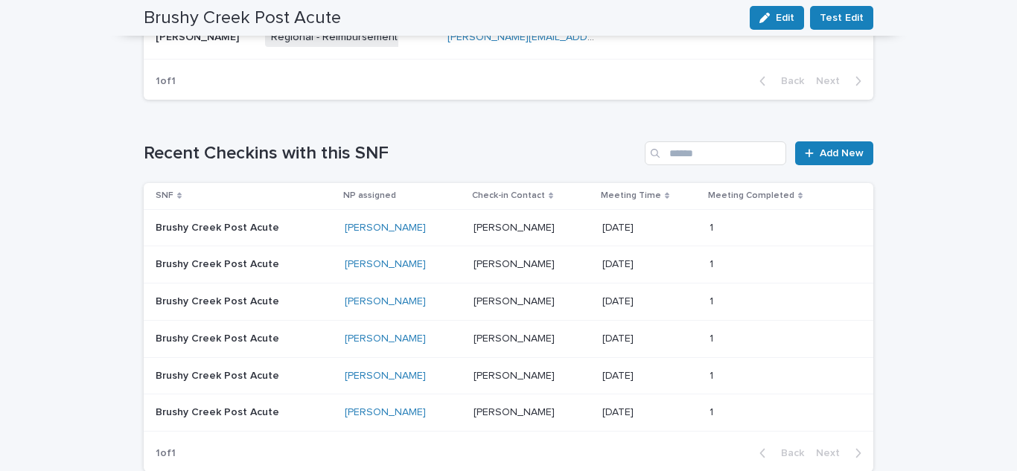
scroll to position [894, 0]
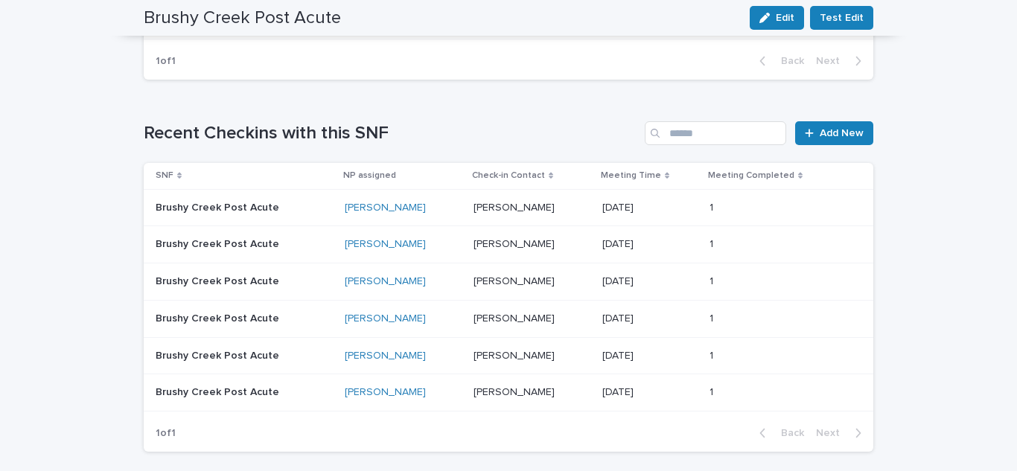
click at [232, 202] on p "Brushy Creek Post Acute" at bounding box center [230, 208] width 149 height 13
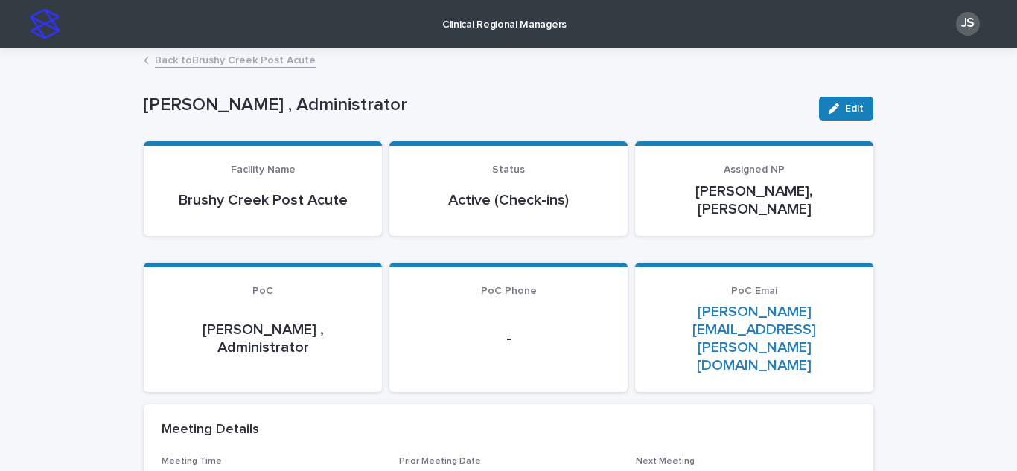
click at [214, 63] on link "Back to Brushy Creek Post Acute" at bounding box center [235, 59] width 161 height 17
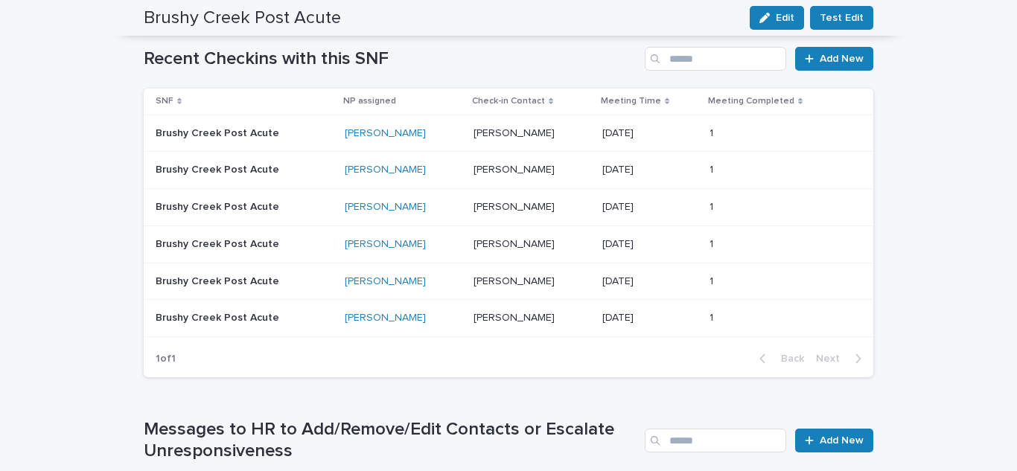
scroll to position [894, 0]
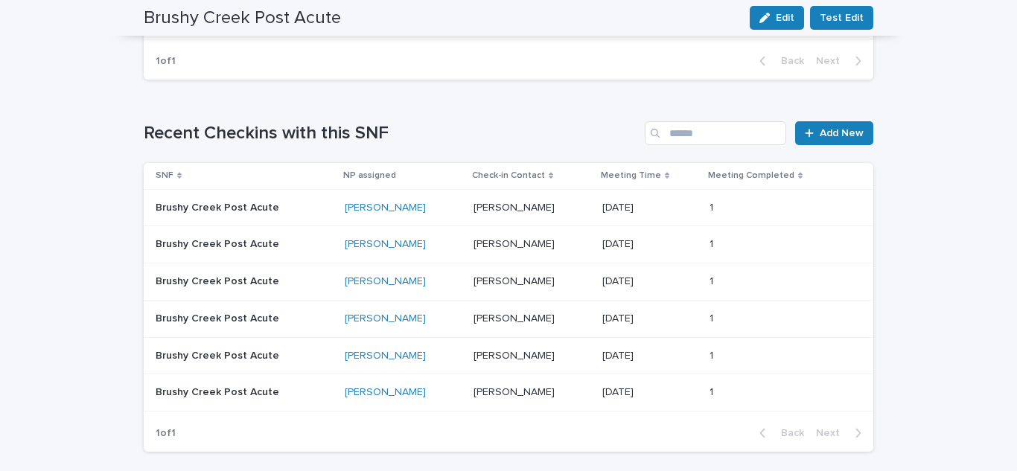
click at [199, 238] on p "Brushy Creek Post Acute" at bounding box center [230, 244] width 149 height 13
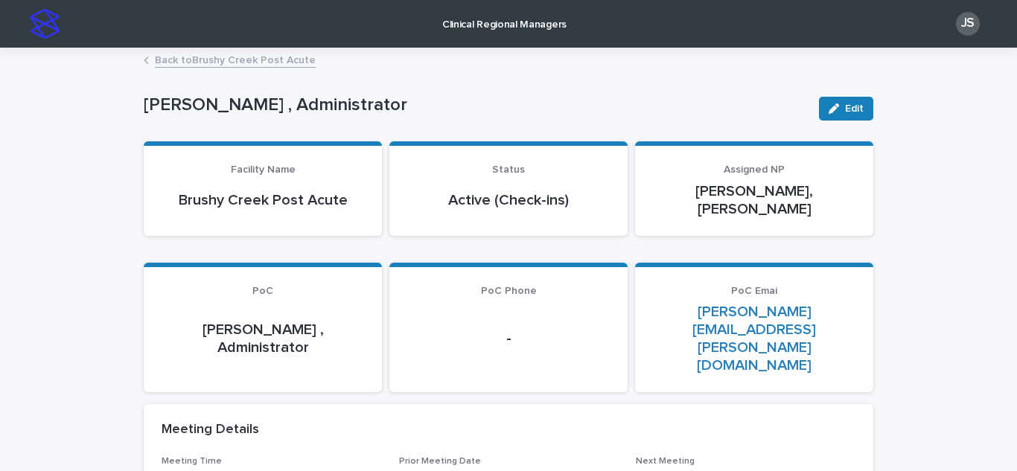
click at [157, 57] on link "Back to Brushy Creek Post Acute" at bounding box center [235, 59] width 161 height 17
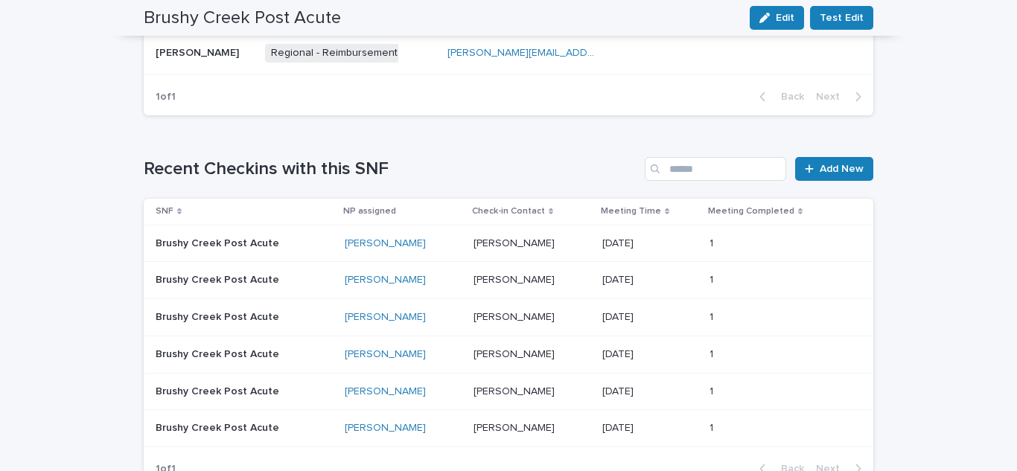
scroll to position [894, 0]
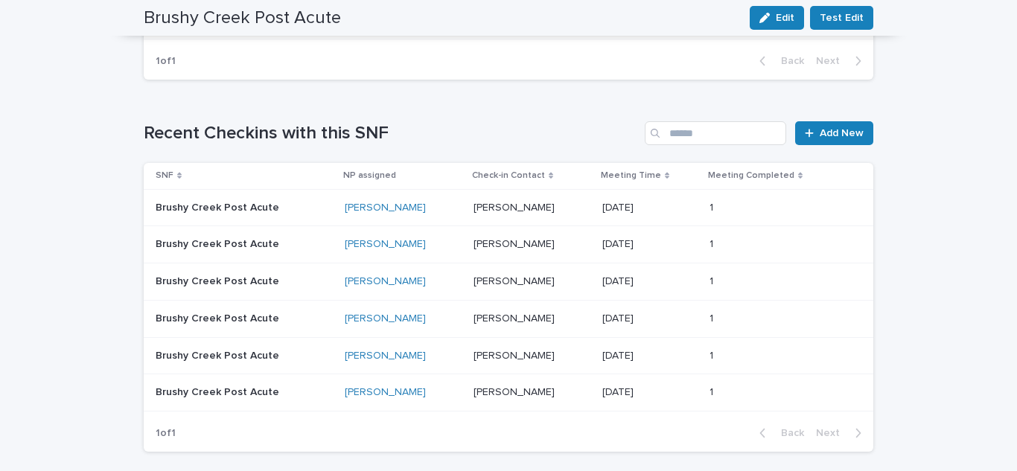
click at [258, 313] on p "Brushy Creek Post Acute" at bounding box center [230, 319] width 149 height 13
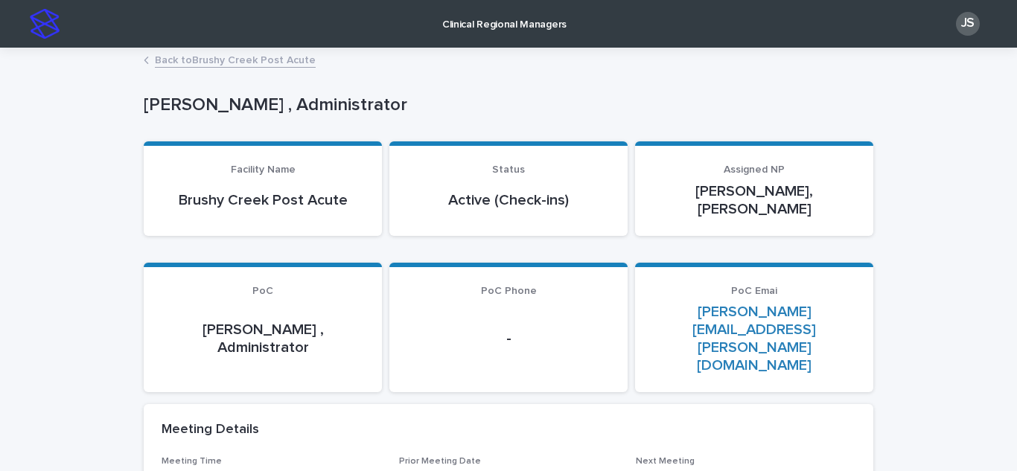
click at [213, 56] on link "Back to Brushy Creek Post Acute" at bounding box center [235, 59] width 161 height 17
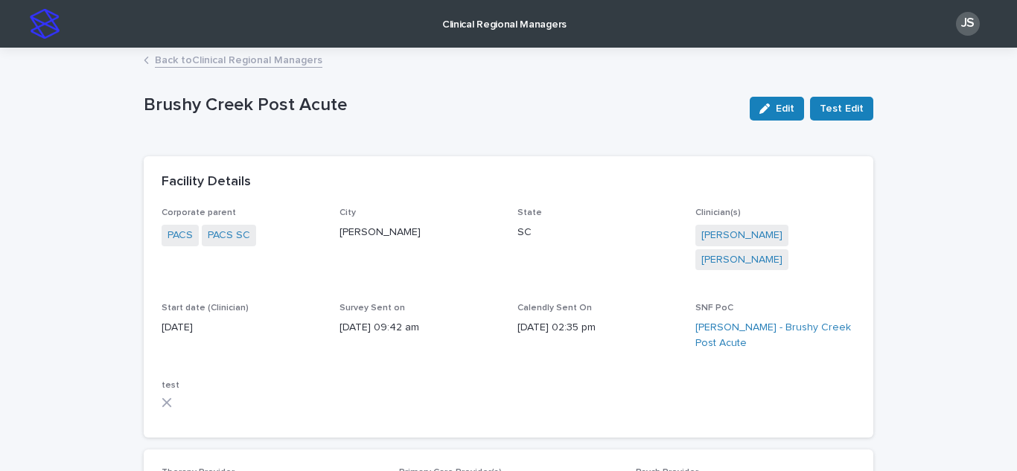
click at [185, 62] on link "Back to Clinical Regional Managers" at bounding box center [239, 59] width 168 height 17
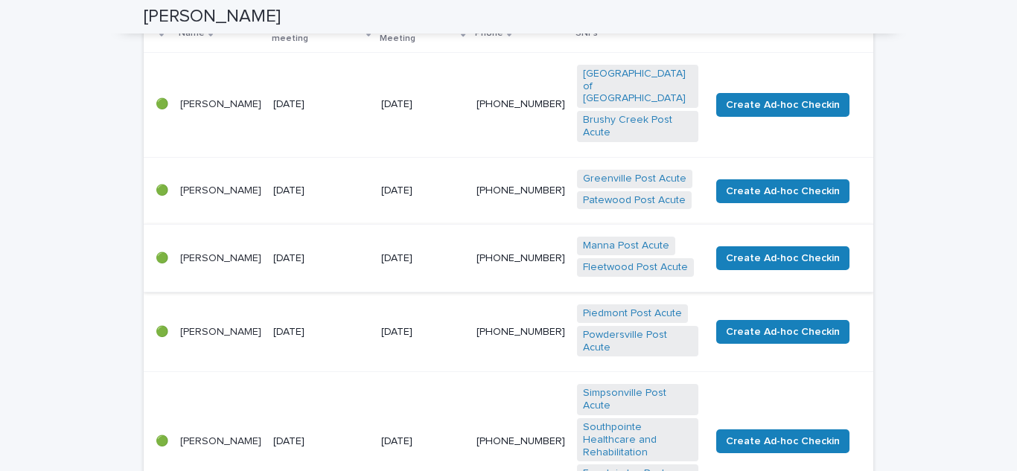
scroll to position [298, 0]
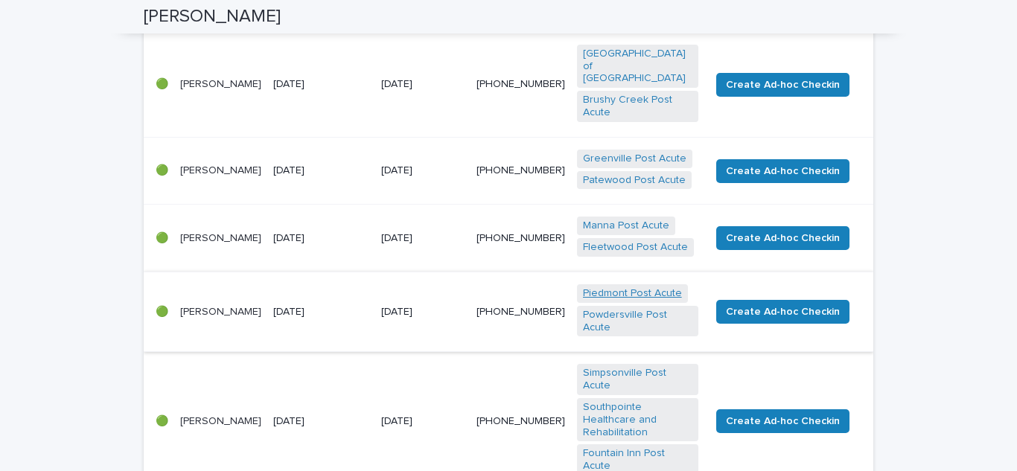
click at [615, 287] on link "Piedmont Post Acute" at bounding box center [632, 293] width 99 height 13
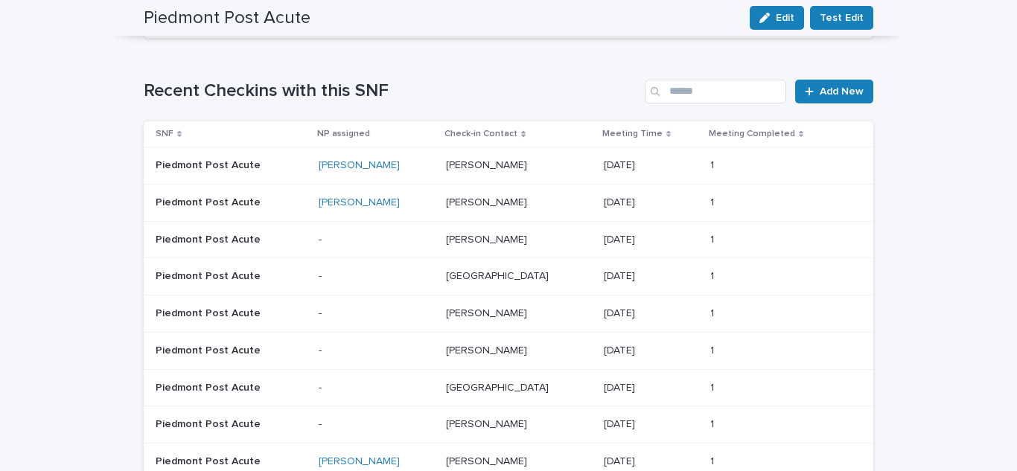
scroll to position [895, 0]
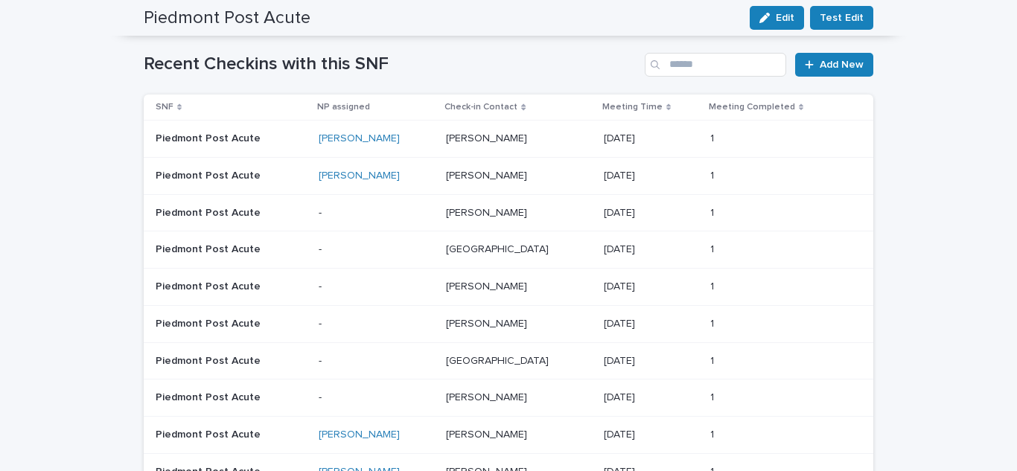
click at [282, 249] on p "Piedmont Post Acute" at bounding box center [230, 250] width 149 height 13
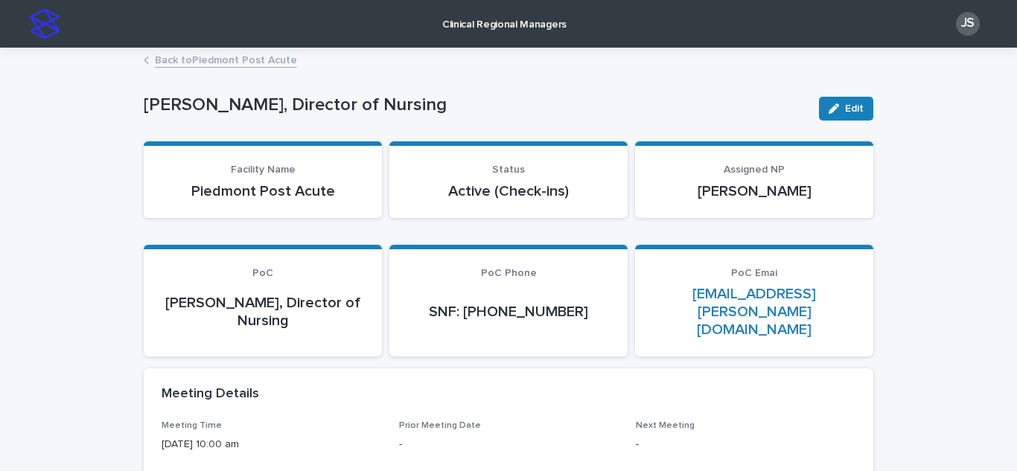
click at [201, 58] on link "Back to Piedmont Post Acute" at bounding box center [226, 59] width 142 height 17
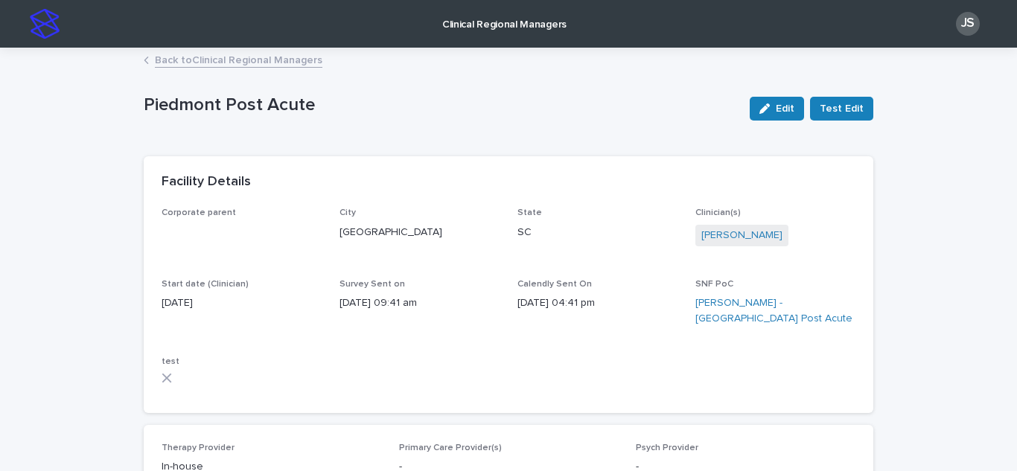
click at [203, 54] on link "Back to Clinical Regional Managers" at bounding box center [239, 59] width 168 height 17
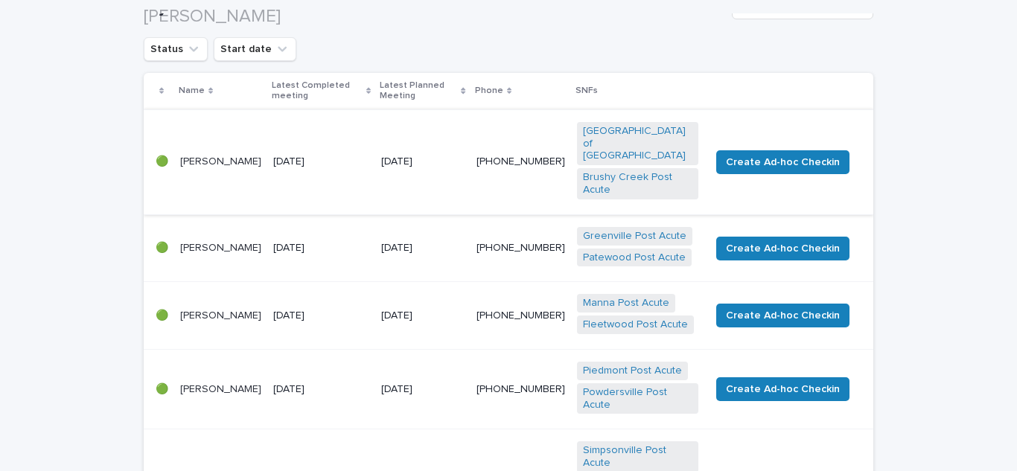
scroll to position [223, 0]
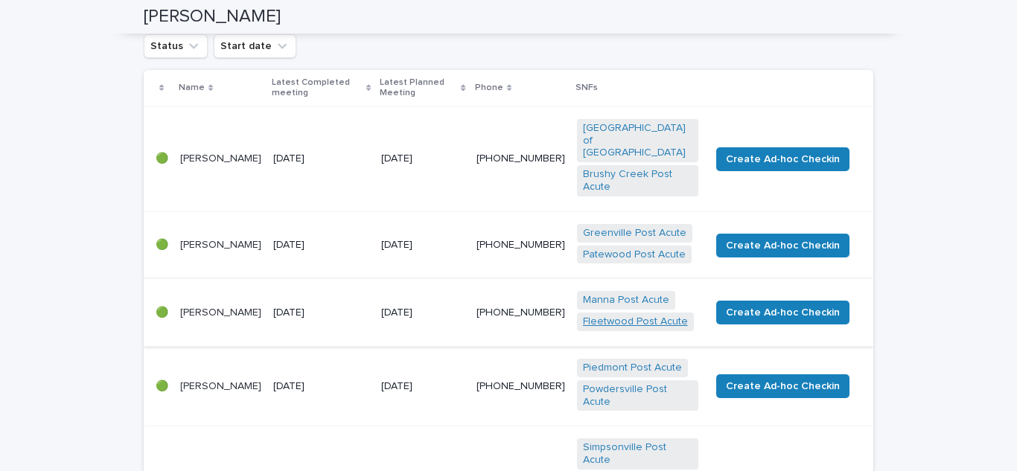
click at [616, 316] on link "Fleetwood Post Acute" at bounding box center [635, 322] width 105 height 13
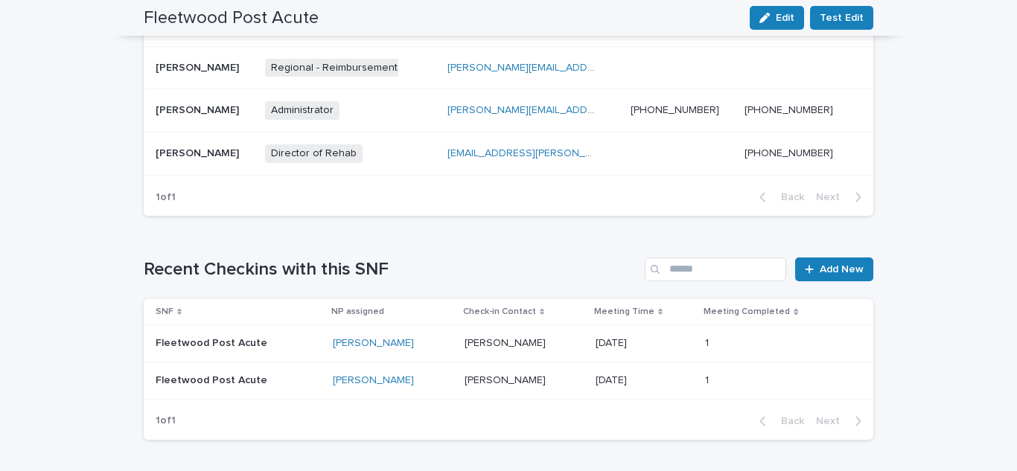
scroll to position [894, 0]
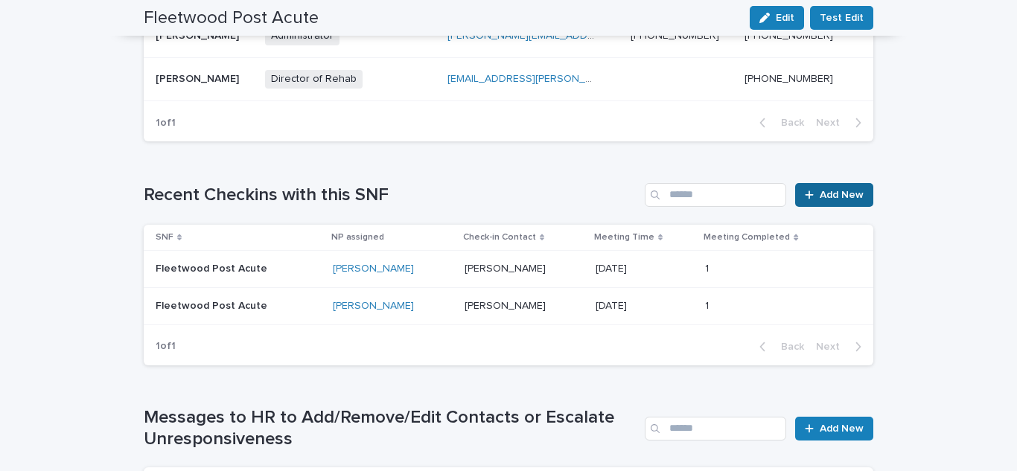
click at [862, 200] on link "Add New" at bounding box center [834, 195] width 78 height 24
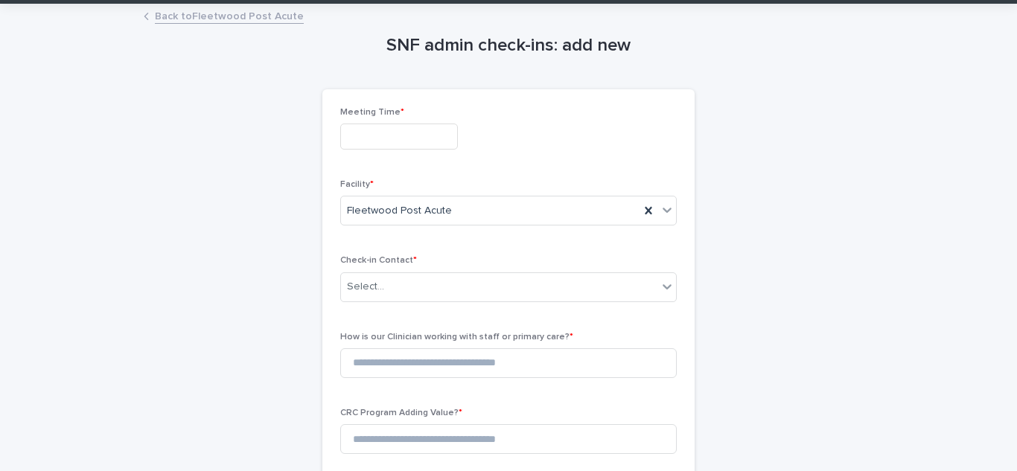
scroll to position [9, 0]
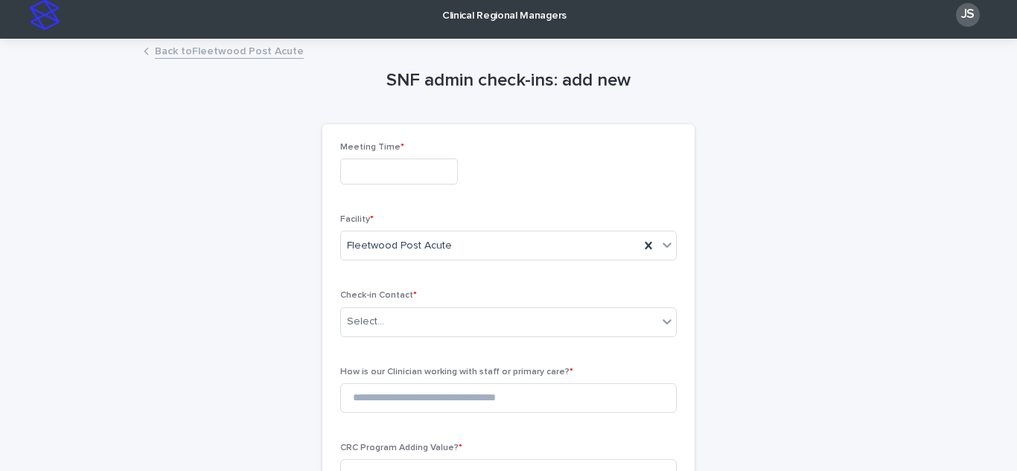
click at [375, 174] on input "text" at bounding box center [399, 172] width 118 height 26
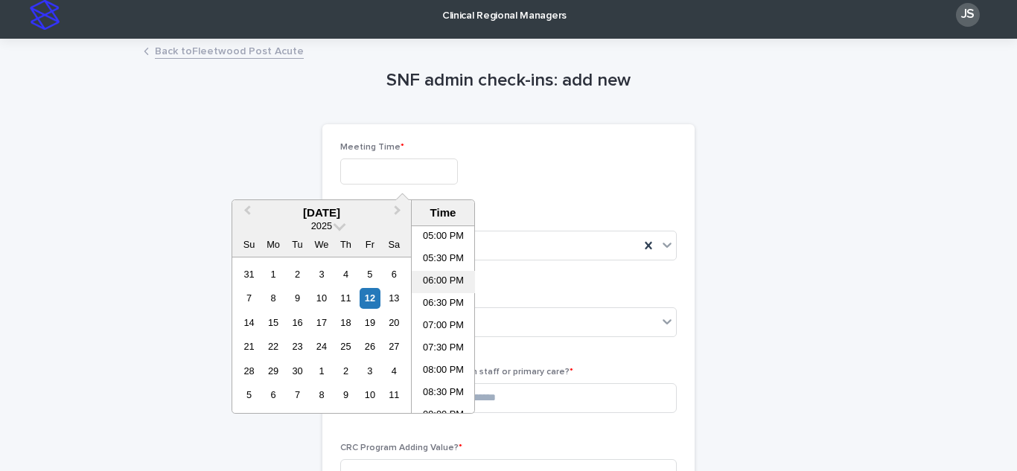
scroll to position [611, 0]
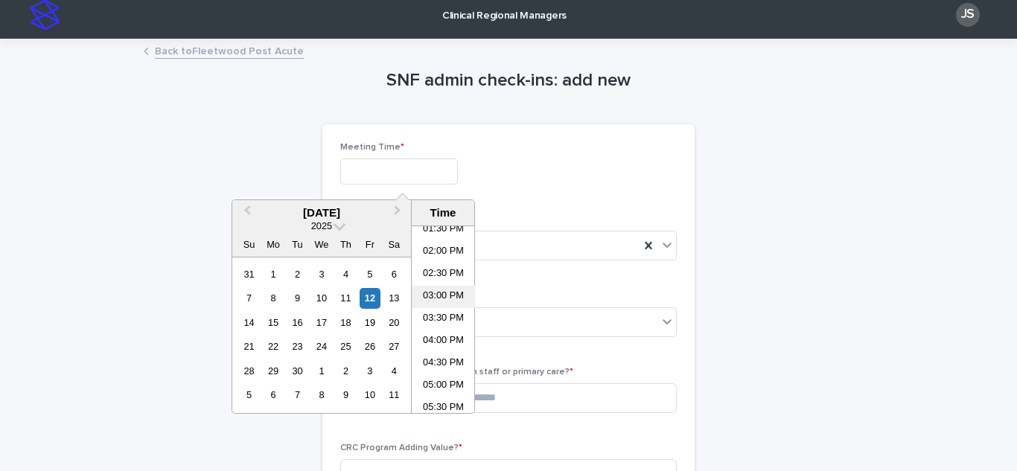
click at [439, 293] on li "03:00 PM" at bounding box center [443, 297] width 63 height 22
type input "**********"
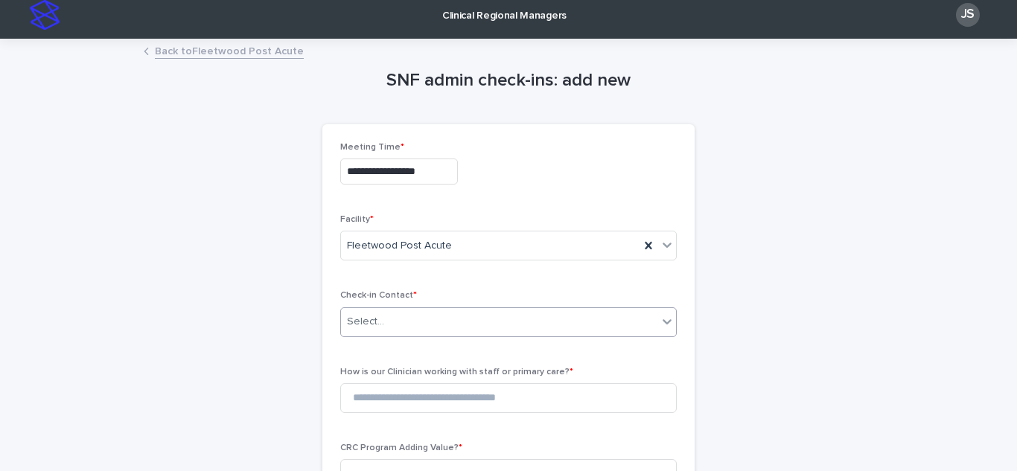
click at [361, 317] on div "Select..." at bounding box center [365, 322] width 37 height 16
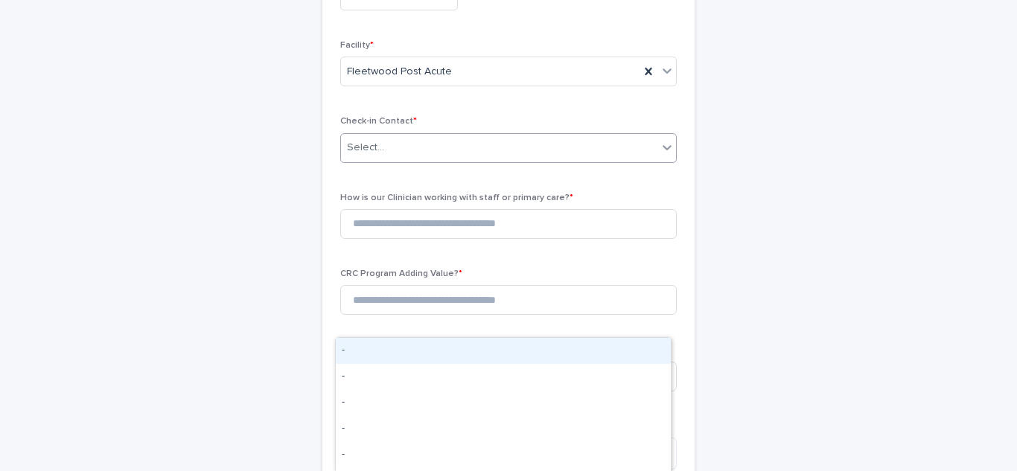
scroll to position [9, 0]
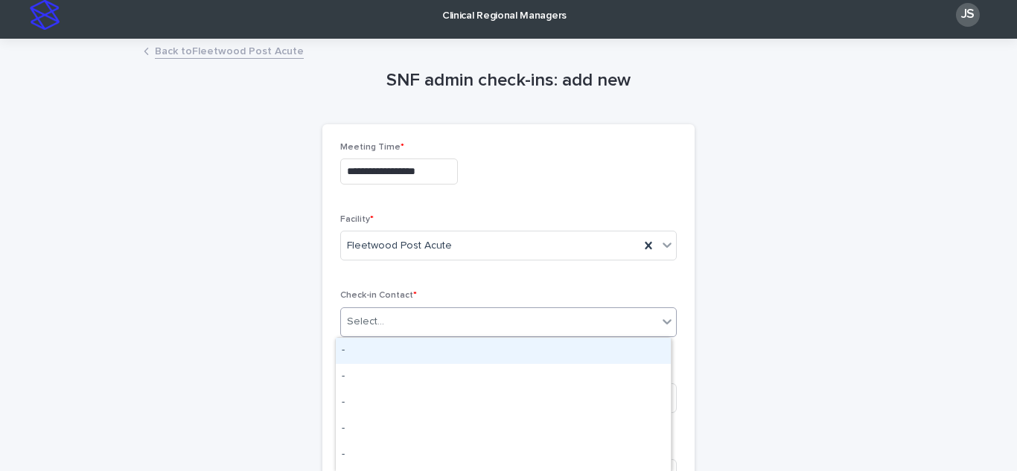
click at [665, 317] on icon at bounding box center [667, 321] width 15 height 15
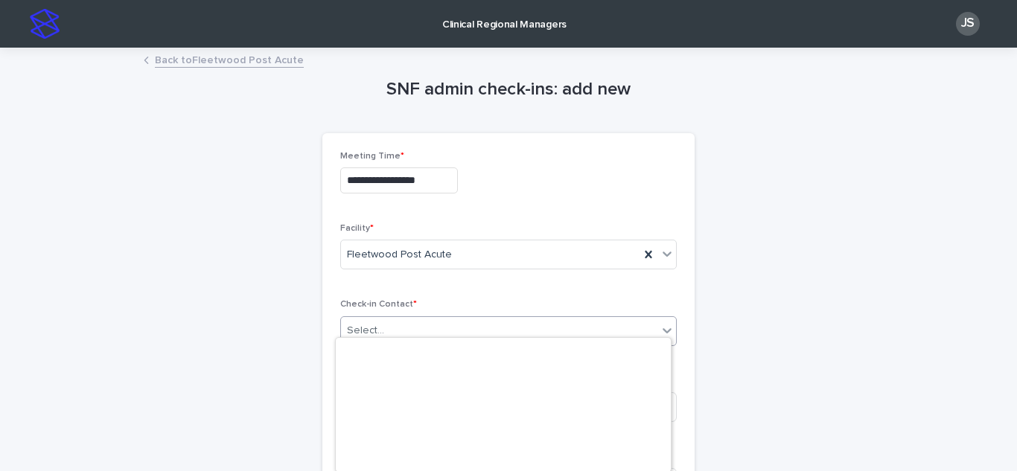
scroll to position [0, 0]
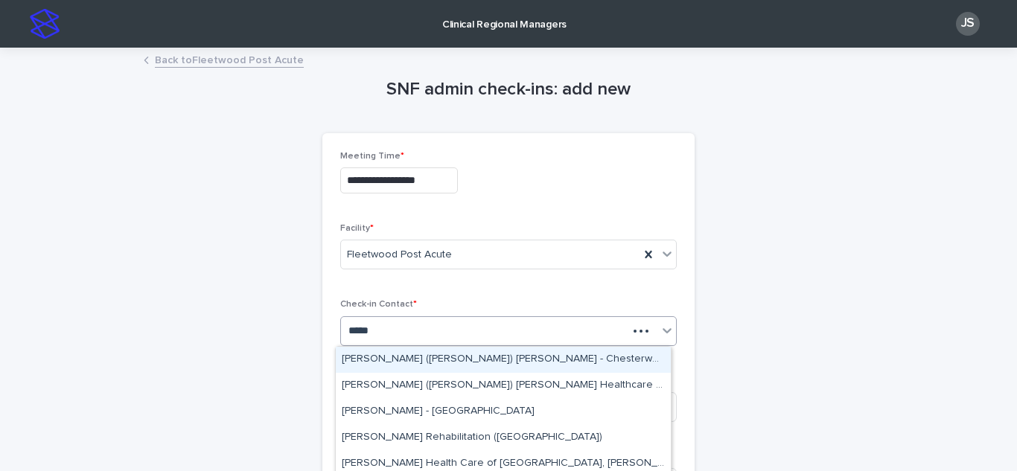
type input "******"
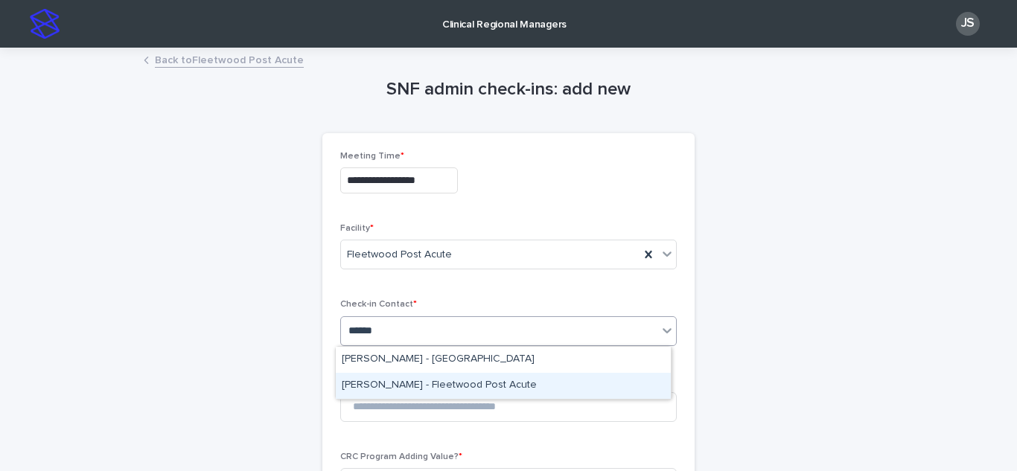
click at [385, 387] on div "[PERSON_NAME] - Fleetwood Post Acute" at bounding box center [503, 386] width 335 height 26
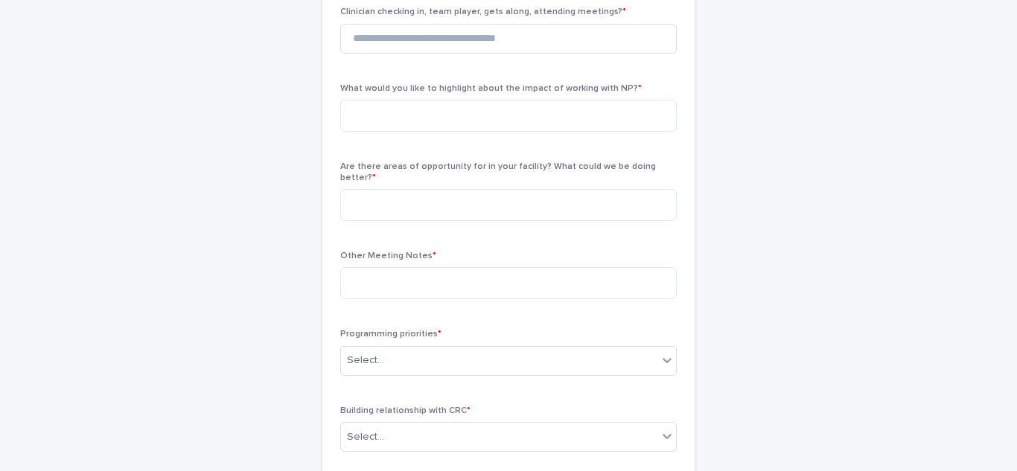
scroll to position [596, 0]
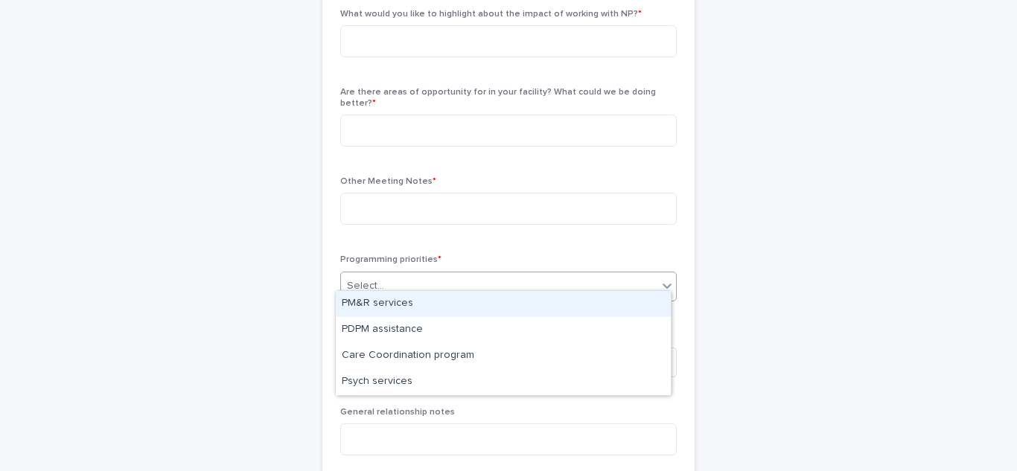
click at [568, 275] on div "Select..." at bounding box center [499, 286] width 317 height 25
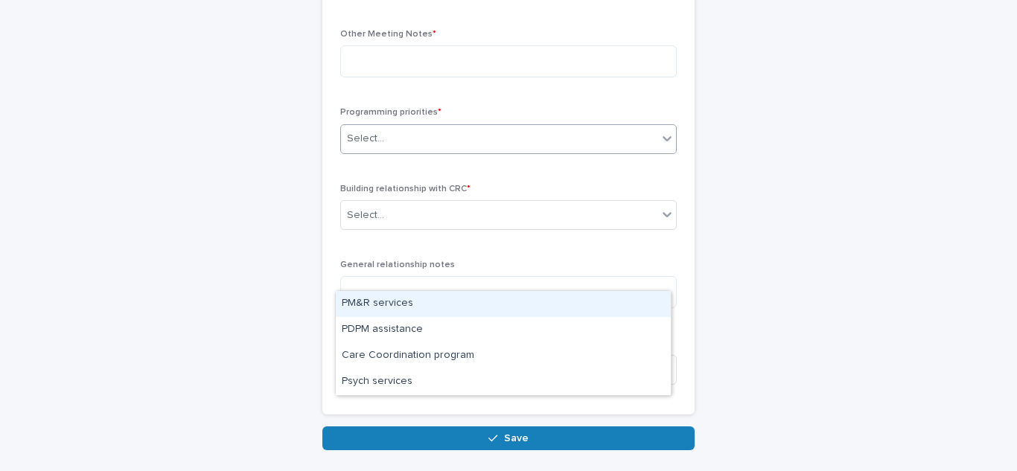
scroll to position [745, 0]
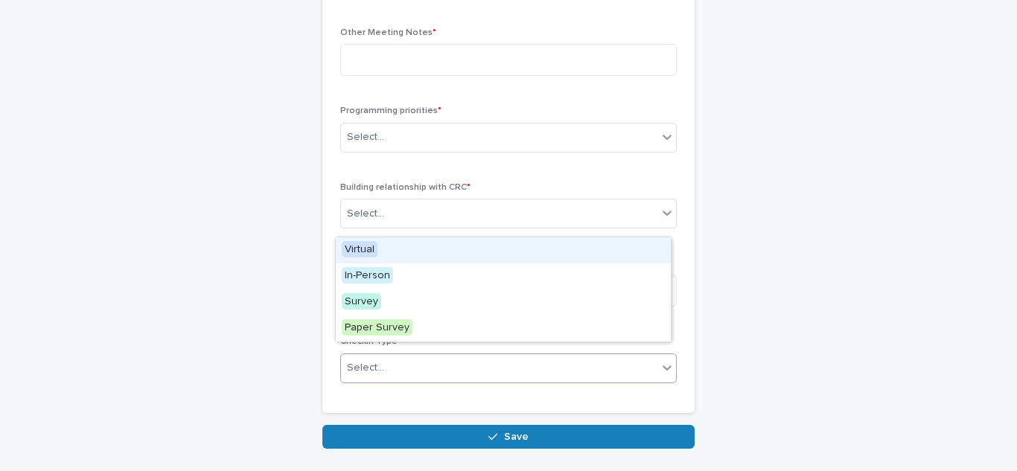
click at [608, 361] on div "Select..." at bounding box center [499, 368] width 317 height 25
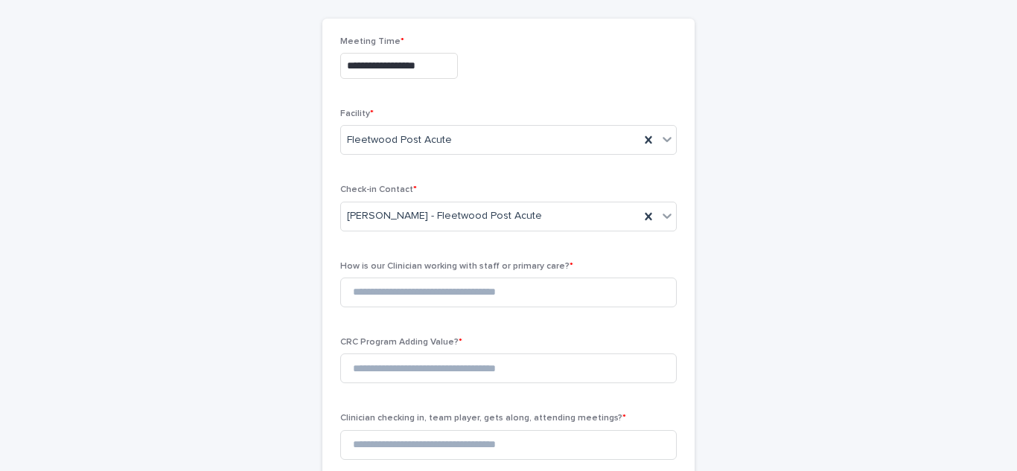
scroll to position [0, 0]
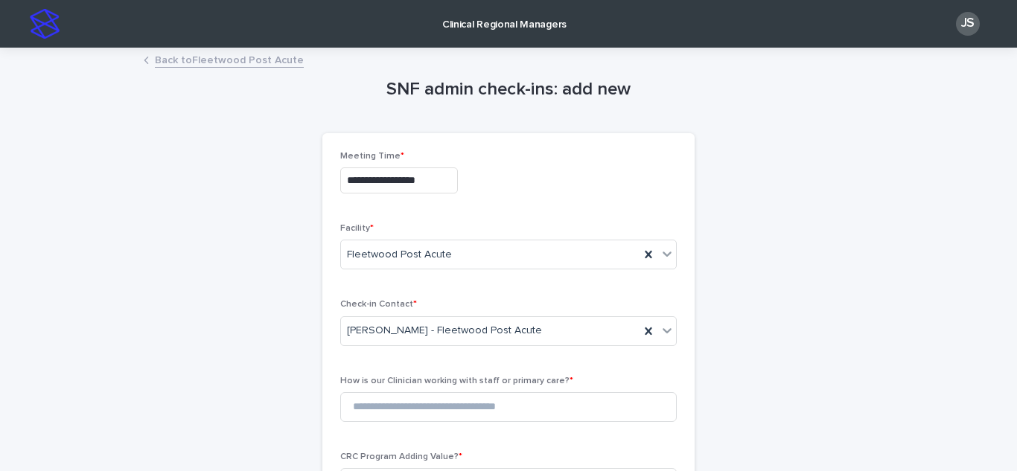
click at [159, 57] on link "Back to Fleetwood Post Acute" at bounding box center [229, 59] width 149 height 17
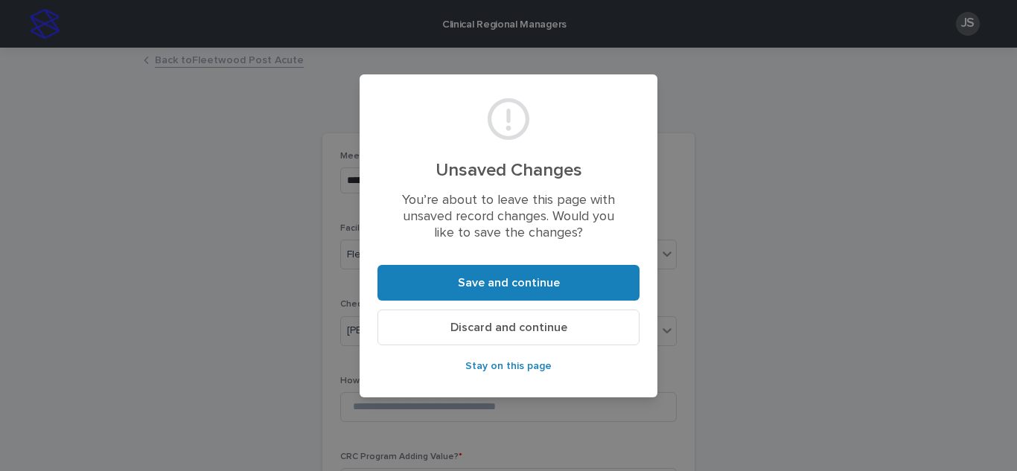
click at [474, 332] on span "Discard and continue" at bounding box center [509, 328] width 117 height 12
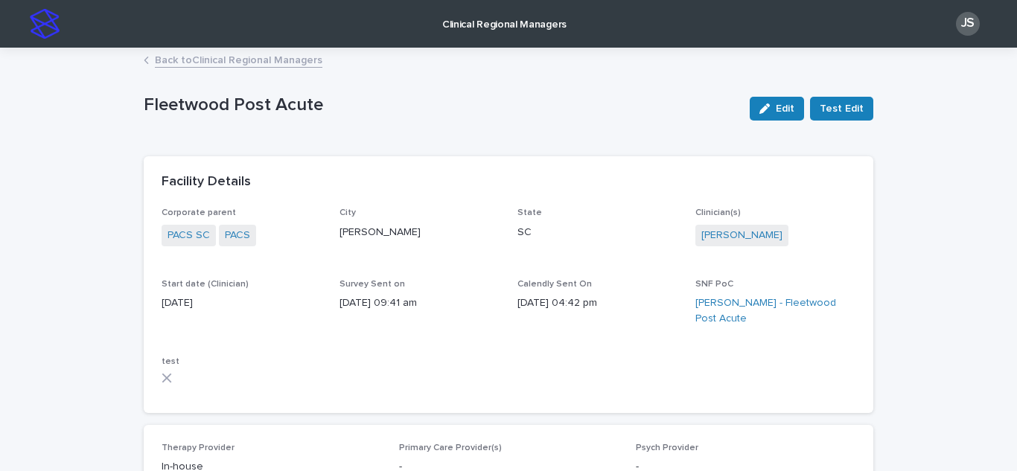
click at [232, 57] on link "Back to Clinical Regional Managers" at bounding box center [239, 59] width 168 height 17
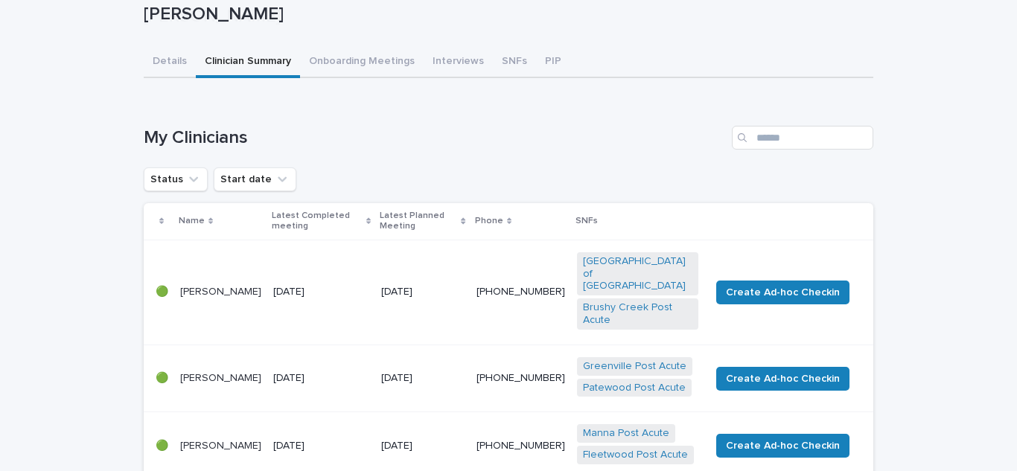
scroll to position [223, 0]
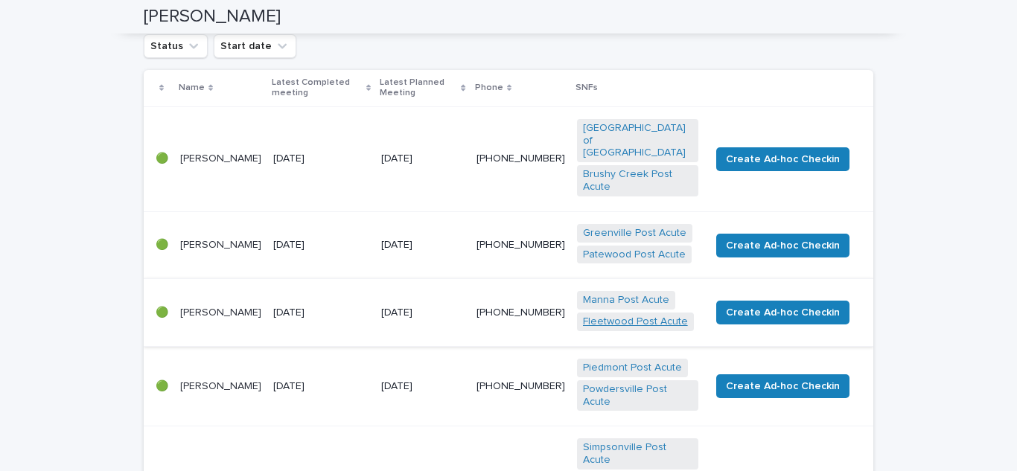
click at [606, 316] on link "Fleetwood Post Acute" at bounding box center [635, 322] width 105 height 13
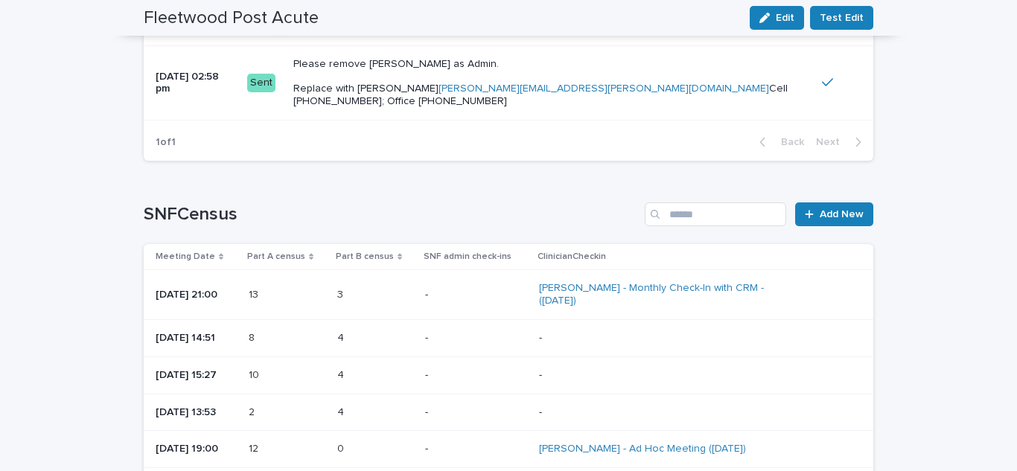
scroll to position [970, 0]
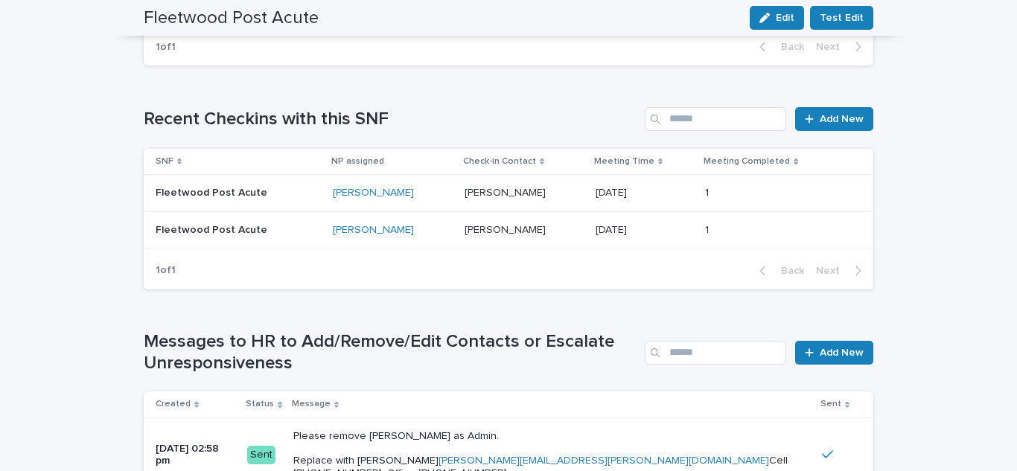
click at [197, 191] on p "Fleetwood Post Acute" at bounding box center [230, 193] width 149 height 13
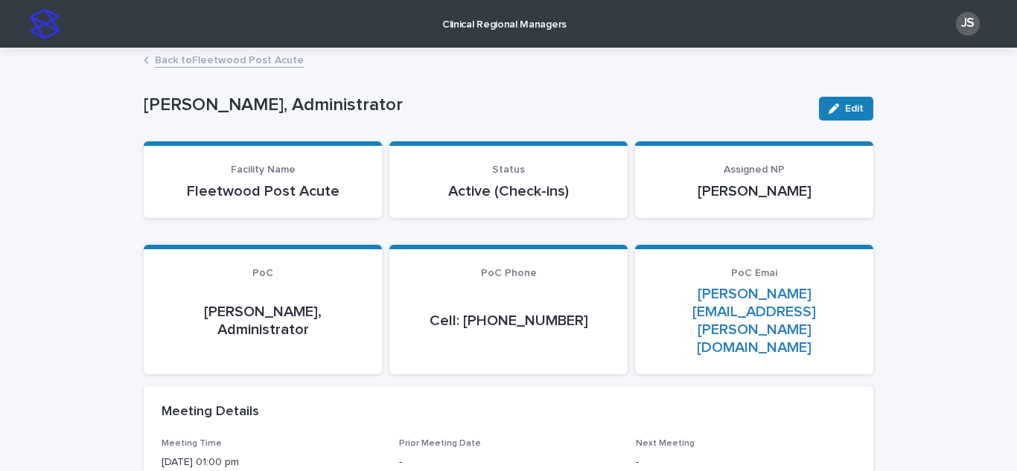
click at [172, 63] on link "Back to Fleetwood Post Acute" at bounding box center [229, 59] width 149 height 17
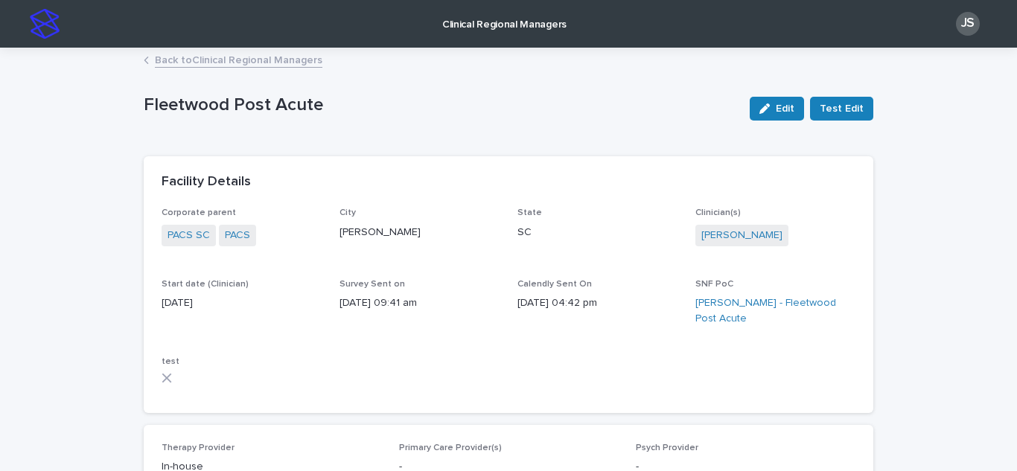
click at [159, 65] on link "Back to Clinical Regional Managers" at bounding box center [239, 59] width 168 height 17
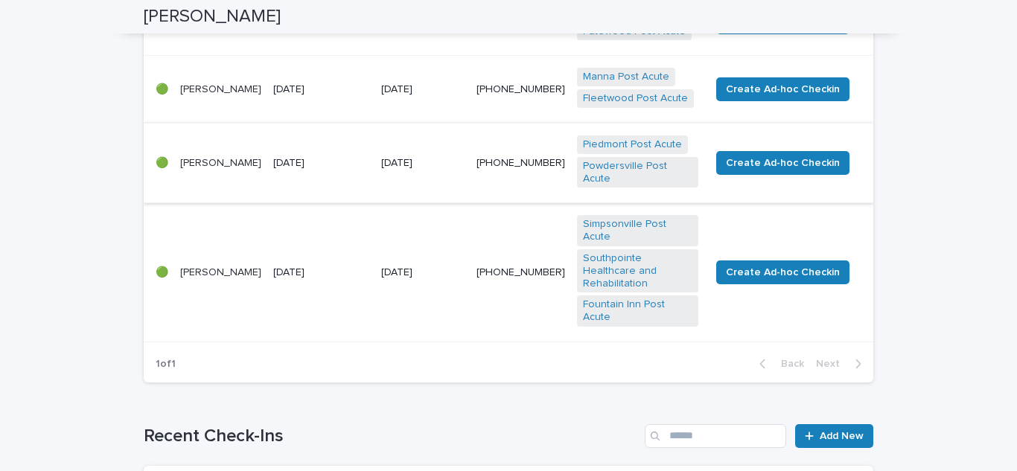
scroll to position [223, 0]
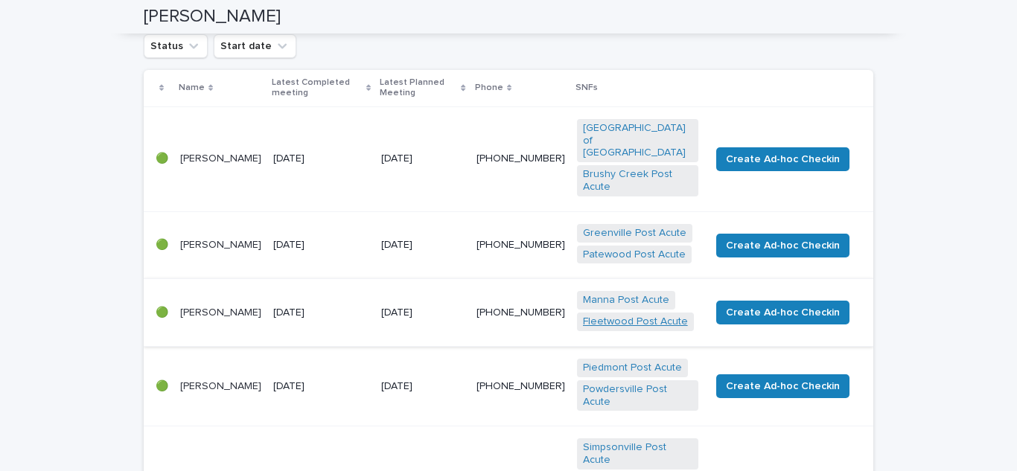
click at [623, 316] on link "Fleetwood Post Acute" at bounding box center [635, 322] width 105 height 13
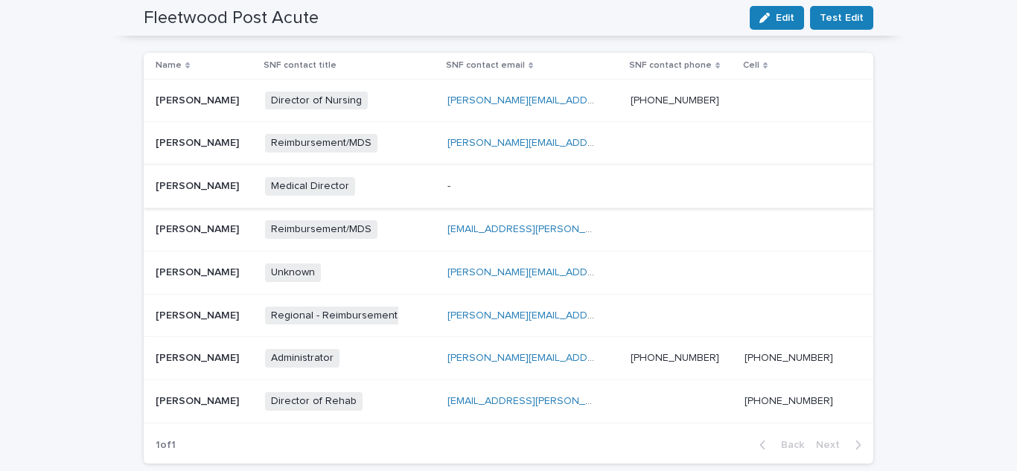
scroll to position [597, 0]
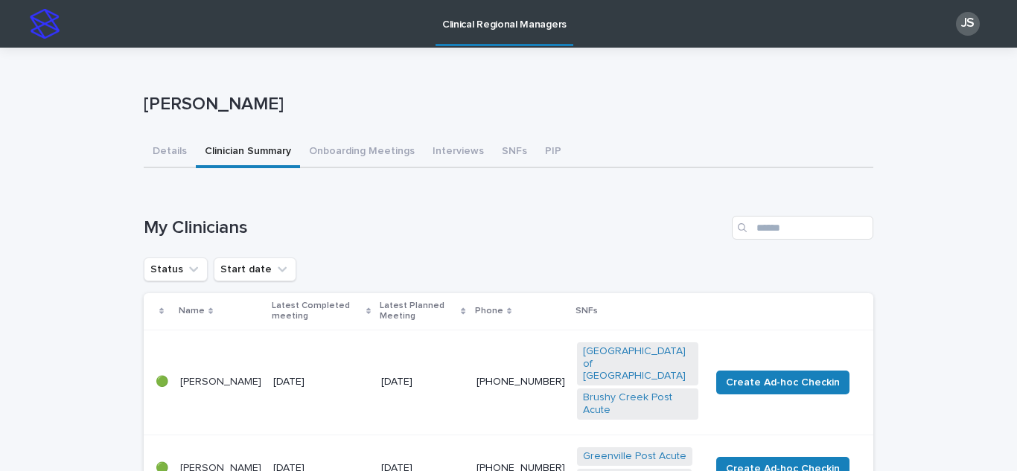
scroll to position [372, 0]
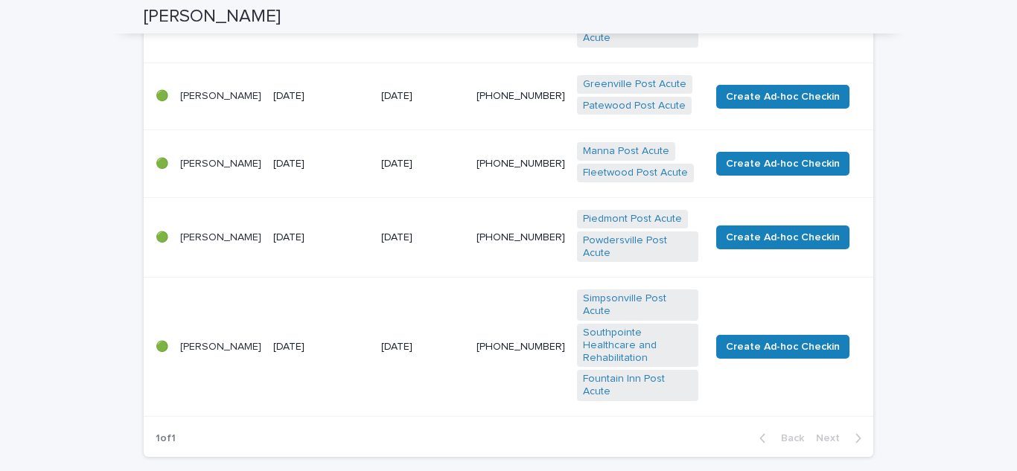
click at [606, 293] on link "Simpsonville Post Acute" at bounding box center [637, 305] width 109 height 25
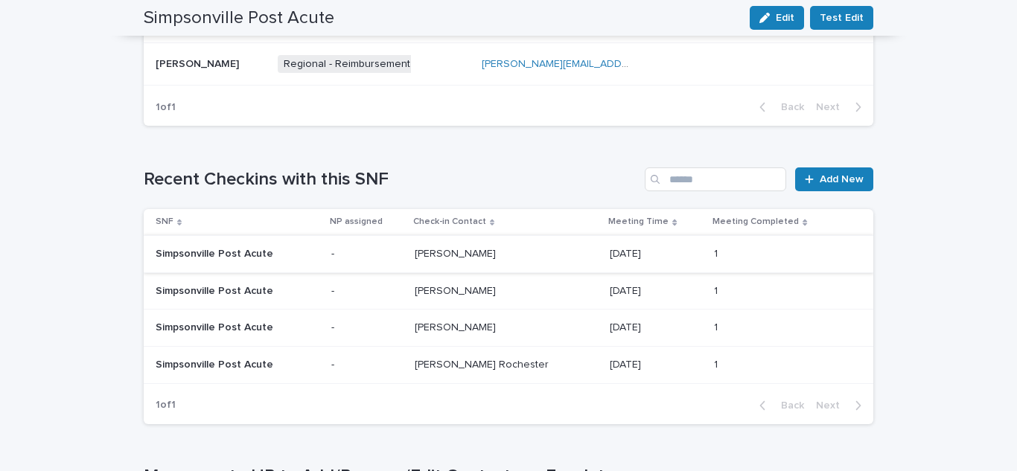
scroll to position [819, 0]
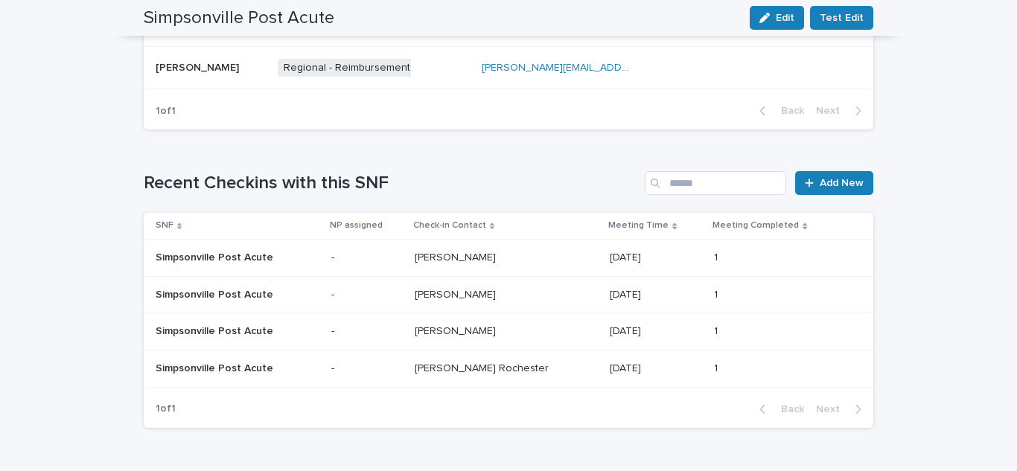
click at [177, 370] on p "Simpsonville Post Acute" at bounding box center [230, 369] width 149 height 13
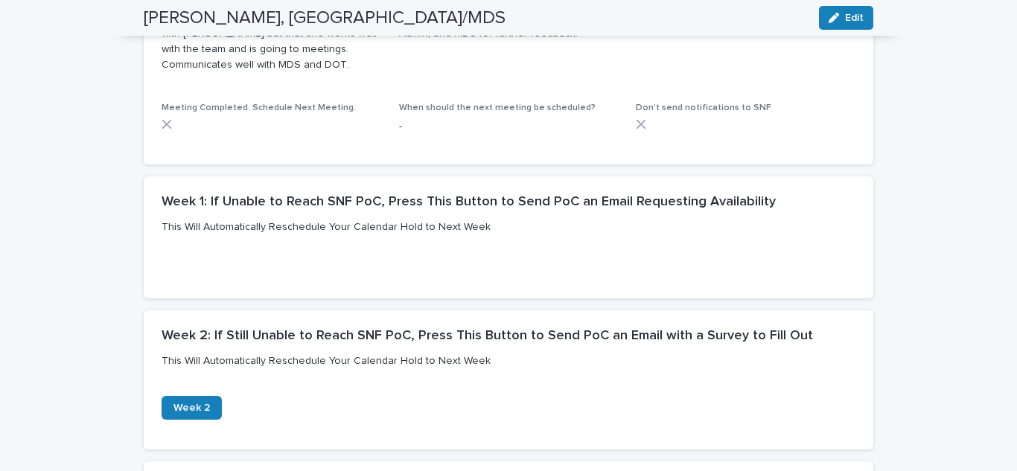
scroll to position [447, 0]
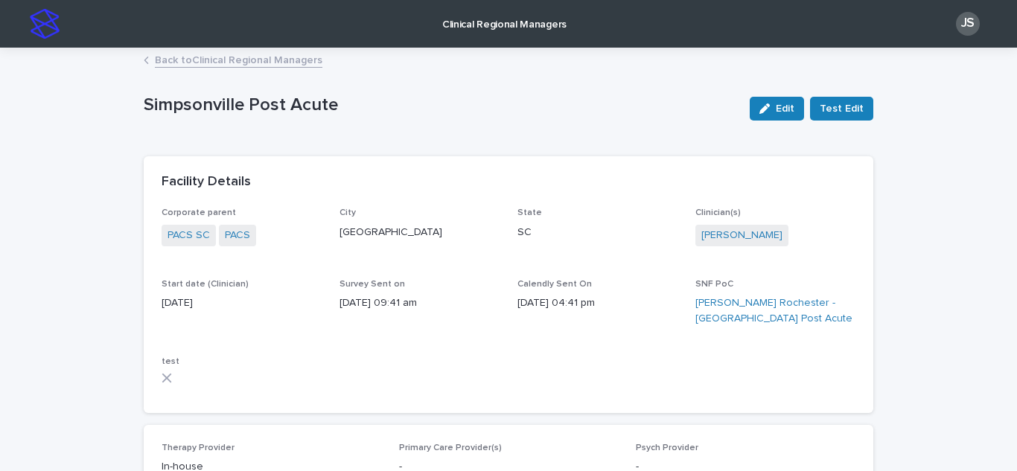
click at [173, 64] on link "Back to Clinical Regional Managers" at bounding box center [239, 59] width 168 height 17
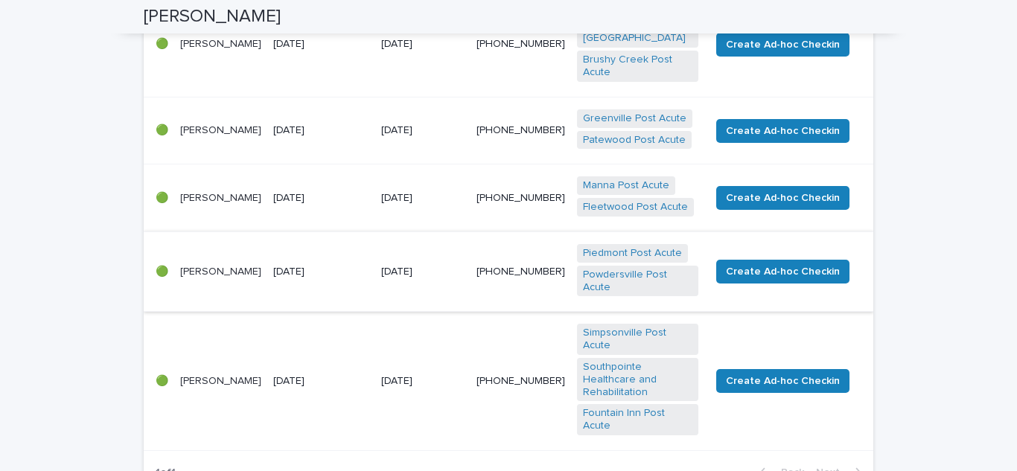
scroll to position [372, 0]
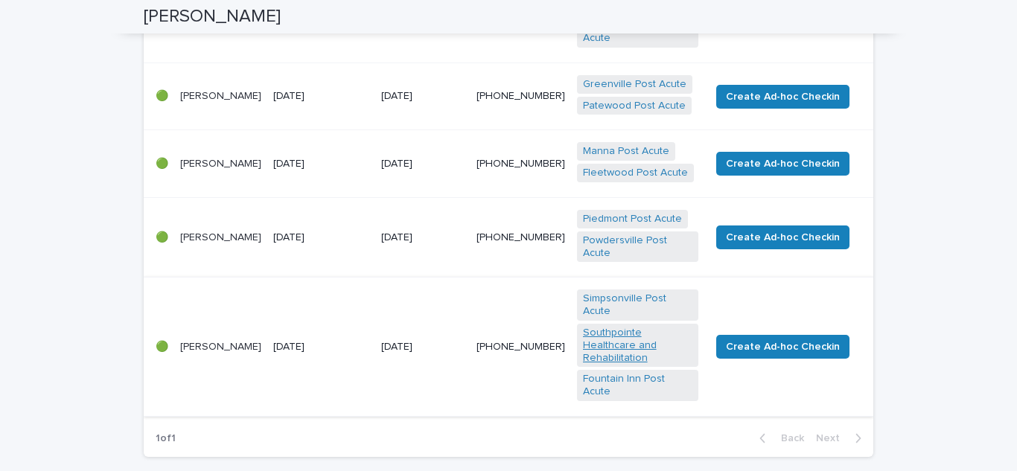
click at [611, 327] on link "Southpointe Healthcare and Rehabilitation" at bounding box center [637, 345] width 109 height 37
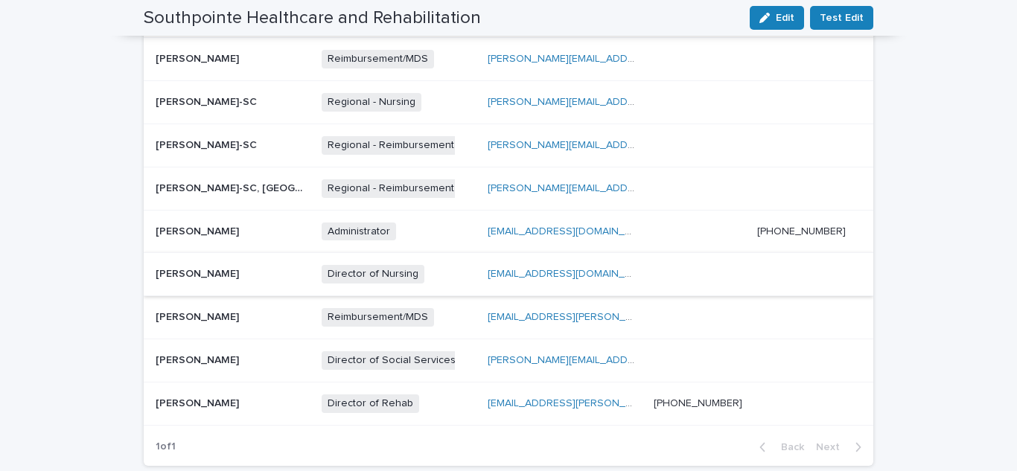
scroll to position [670, 0]
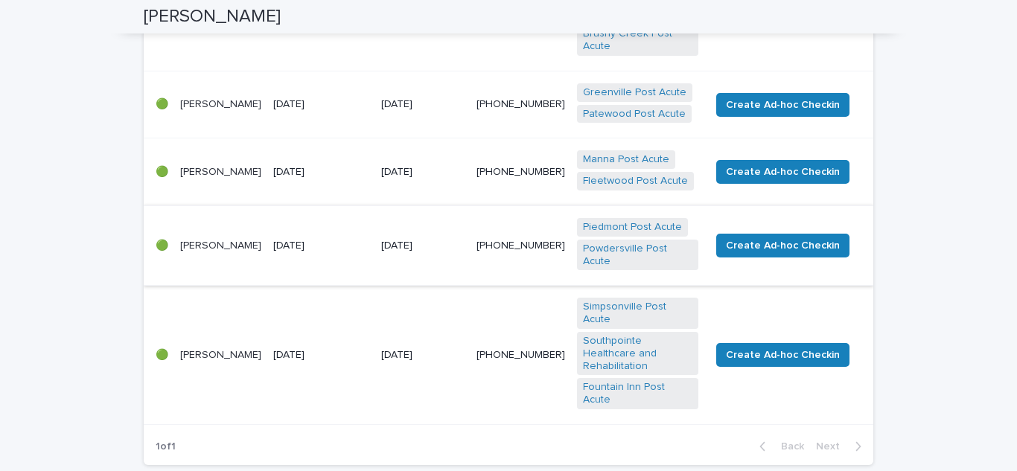
scroll to position [372, 0]
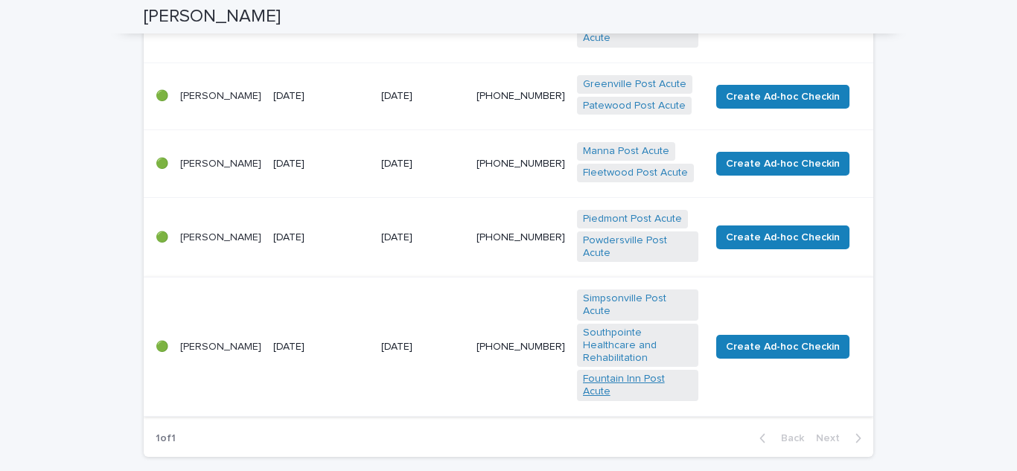
click at [628, 373] on link "Fountain Inn Post Acute" at bounding box center [637, 385] width 109 height 25
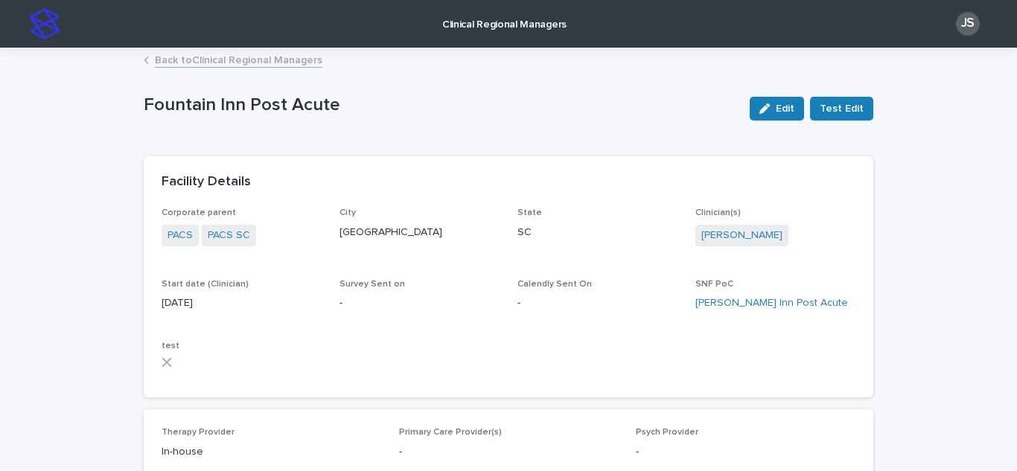
click at [185, 58] on link "Back to Clinical Regional Managers" at bounding box center [239, 59] width 168 height 17
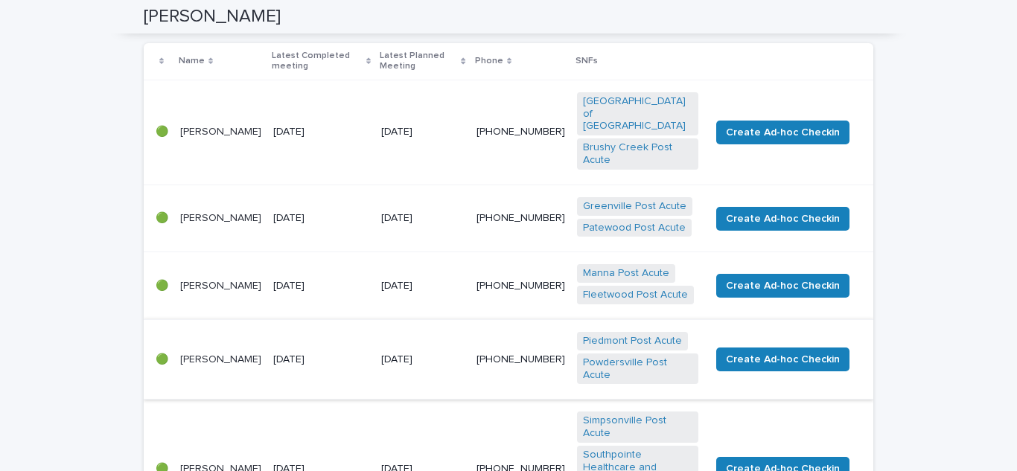
scroll to position [223, 0]
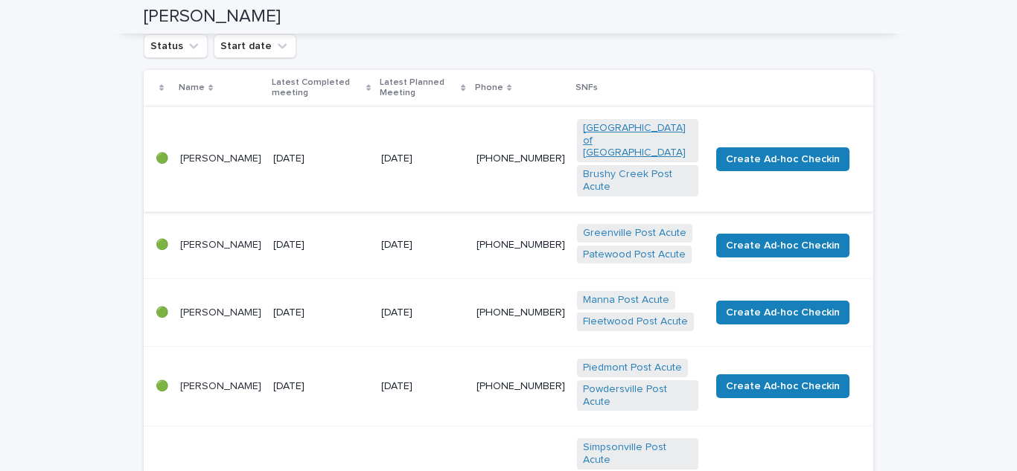
click at [594, 128] on link "[GEOGRAPHIC_DATA] of [GEOGRAPHIC_DATA]" at bounding box center [637, 140] width 109 height 37
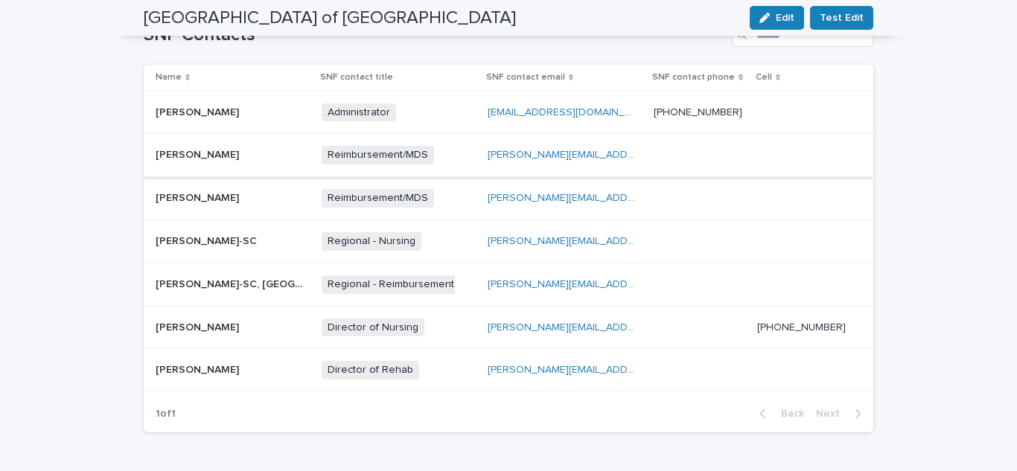
scroll to position [521, 0]
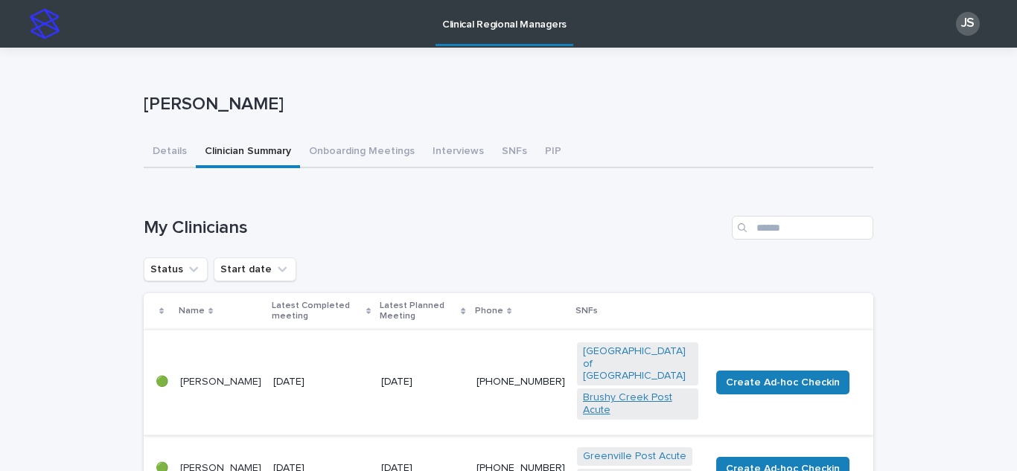
click at [624, 393] on link "Brushy Creek Post Acute" at bounding box center [637, 404] width 109 height 25
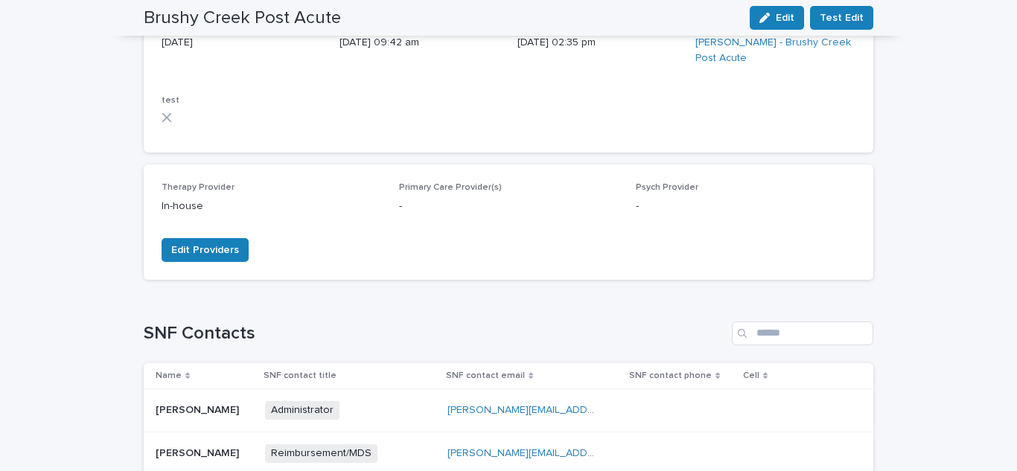
scroll to position [223, 0]
